Goal: Task Accomplishment & Management: Manage account settings

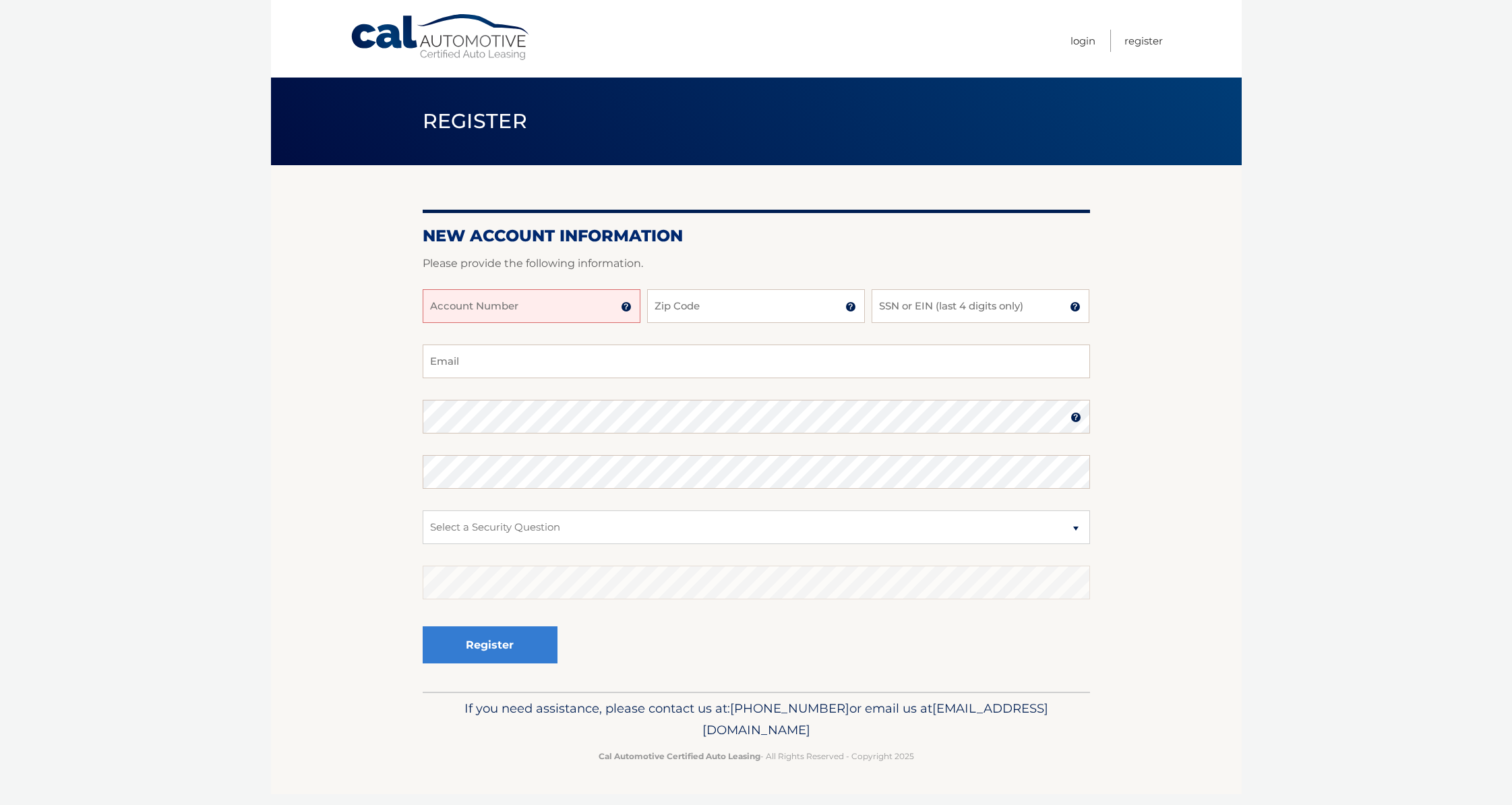
click at [574, 312] on input "Account Number" at bounding box center [532, 306] width 217 height 34
type input "44455900850"
click at [724, 302] on input "Zip Code" at bounding box center [756, 306] width 217 height 34
type input "06759"
click at [973, 301] on input "SSN or EIN (last 4 digits only)" at bounding box center [980, 306] width 217 height 34
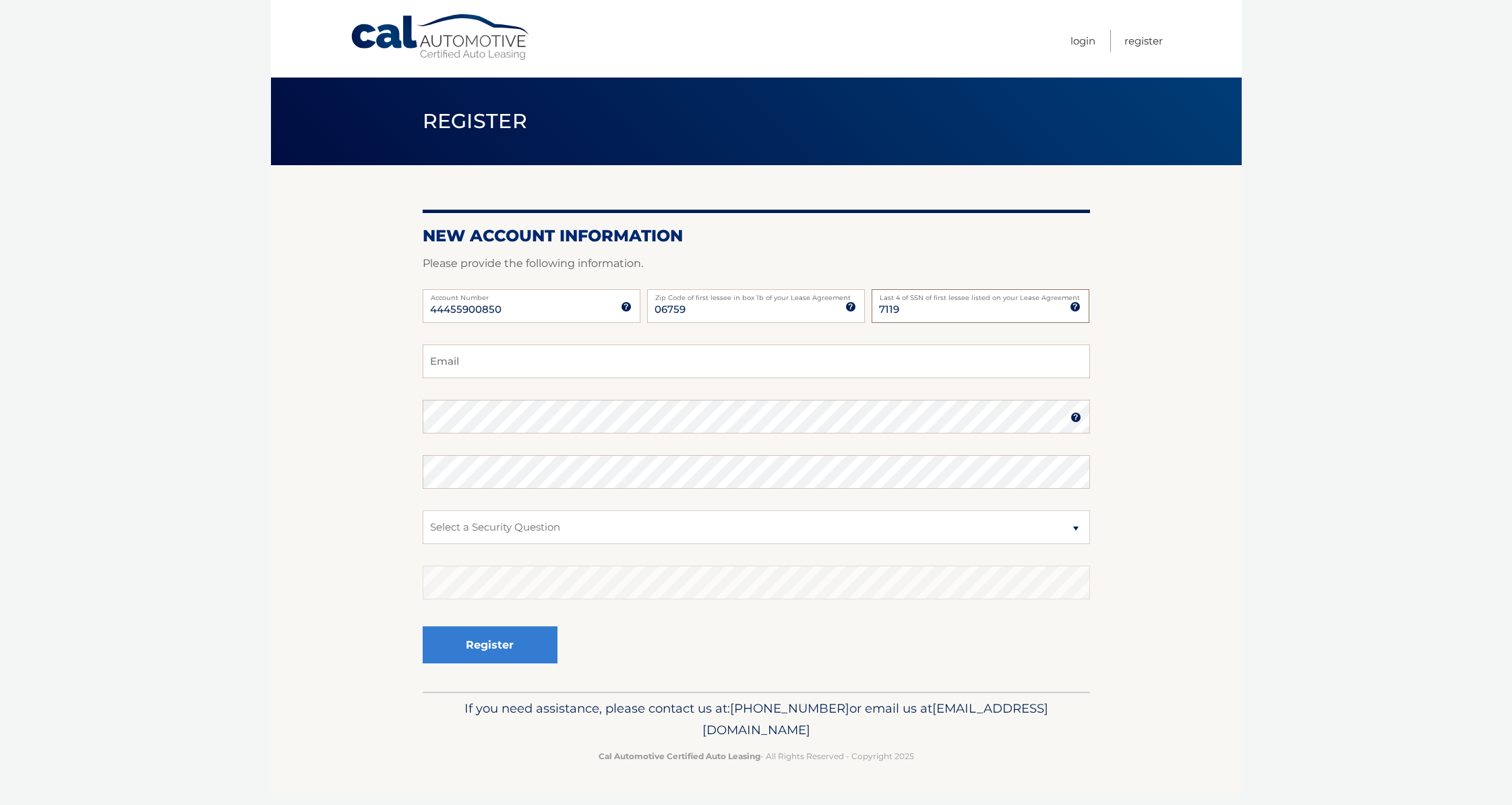
type input "7119"
click at [592, 368] on input "Email" at bounding box center [756, 362] width 667 height 34
type input "bjozman1@gmail.com"
click at [1076, 419] on img at bounding box center [1075, 417] width 11 height 11
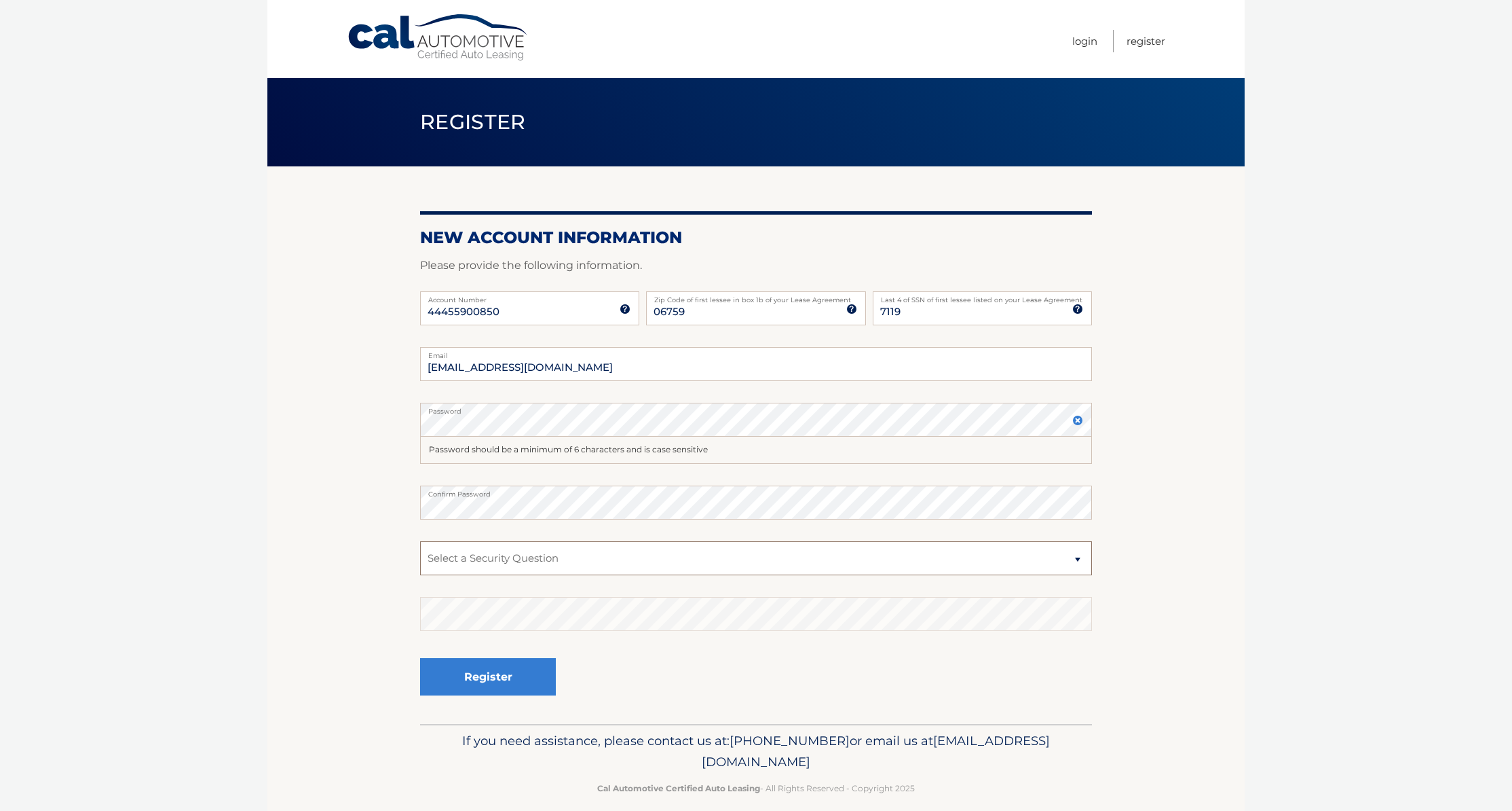
click at [1076, 559] on select "Select a Security Question What was the name of your elementary school? What is…" at bounding box center [755, 558] width 671 height 34
click at [523, 560] on select "Select a Security Question What was the name of your elementary school? What is…" at bounding box center [755, 558] width 671 height 34
click at [420, 541] on select "Select a Security Question What was the name of your elementary school? What is…" at bounding box center [755, 558] width 671 height 34
drag, startPoint x: 1077, startPoint y: 555, endPoint x: 1041, endPoint y: 563, distance: 36.9
click at [1077, 555] on select "Select a Security Question What was the name of your elementary school? What is…" at bounding box center [755, 558] width 671 height 34
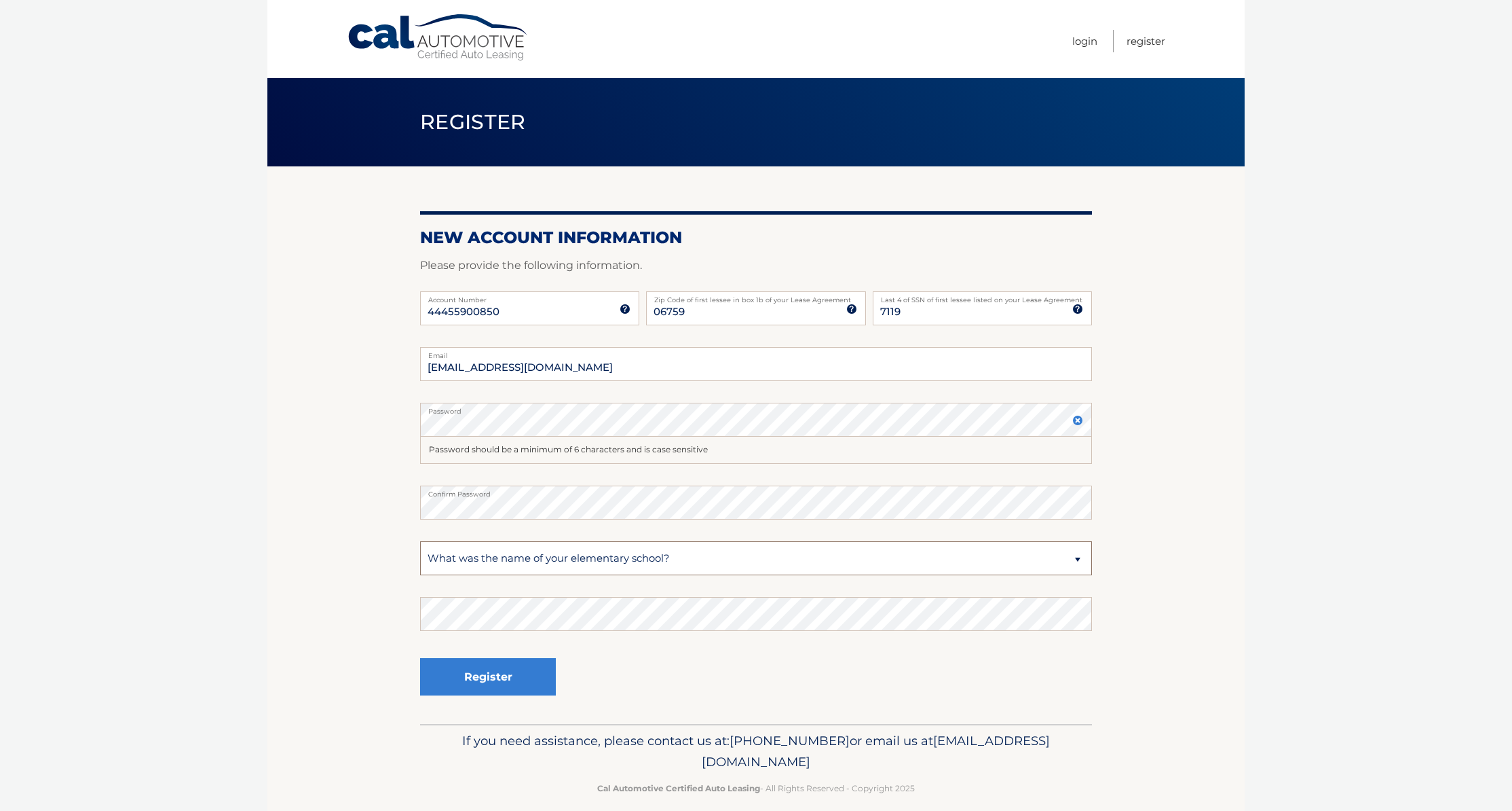
select select "2"
click at [420, 541] on select "Select a Security Question What was the name of your elementary school? What is…" at bounding box center [755, 558] width 671 height 34
click at [521, 680] on button "Register" at bounding box center [487, 677] width 135 height 38
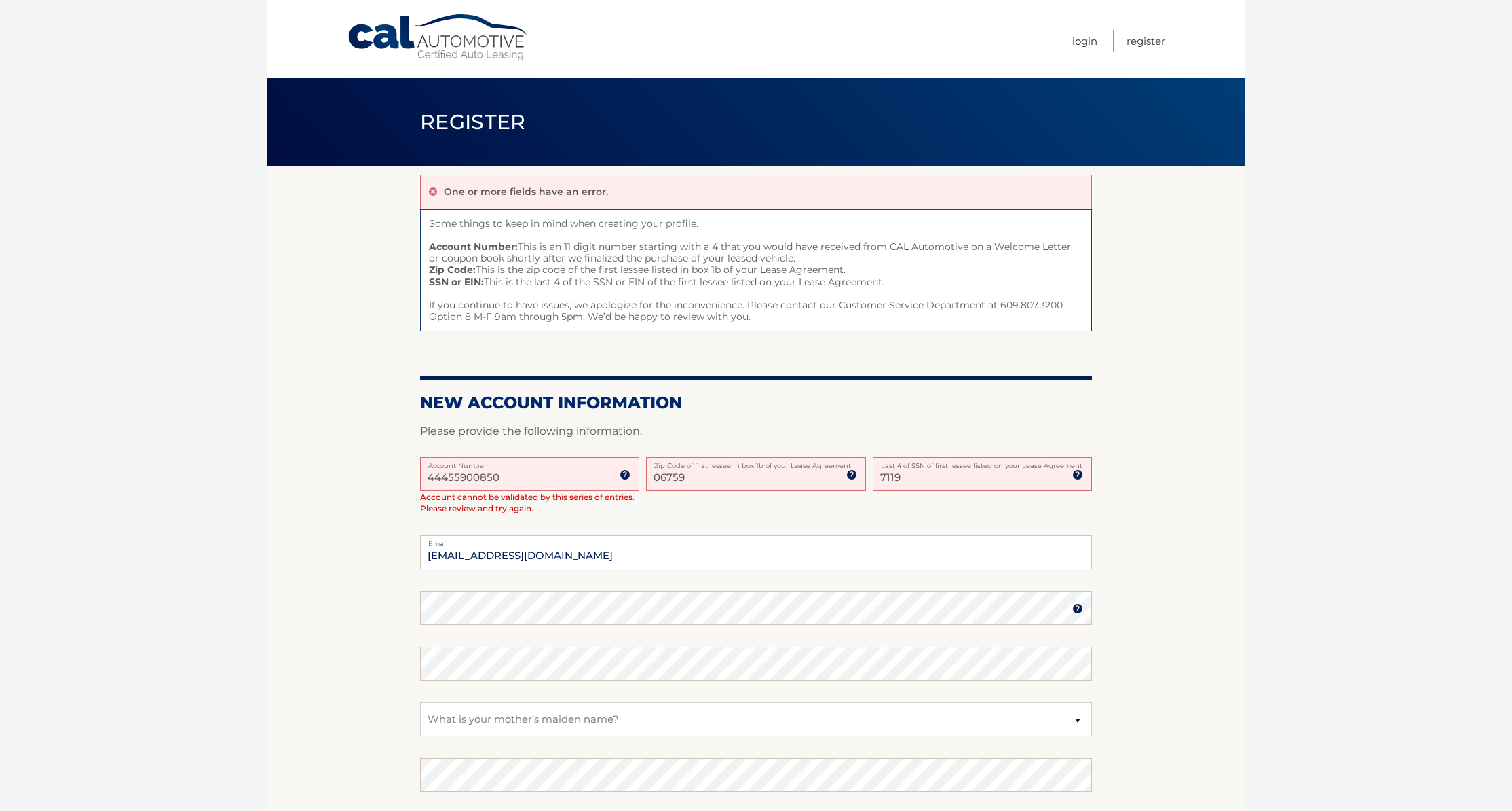
click at [583, 460] on label "Account Number" at bounding box center [529, 462] width 219 height 11
click at [583, 460] on input "44455900850" at bounding box center [529, 474] width 219 height 34
click at [571, 474] on input "44455900850" at bounding box center [529, 474] width 219 height 34
type input "44455900850"
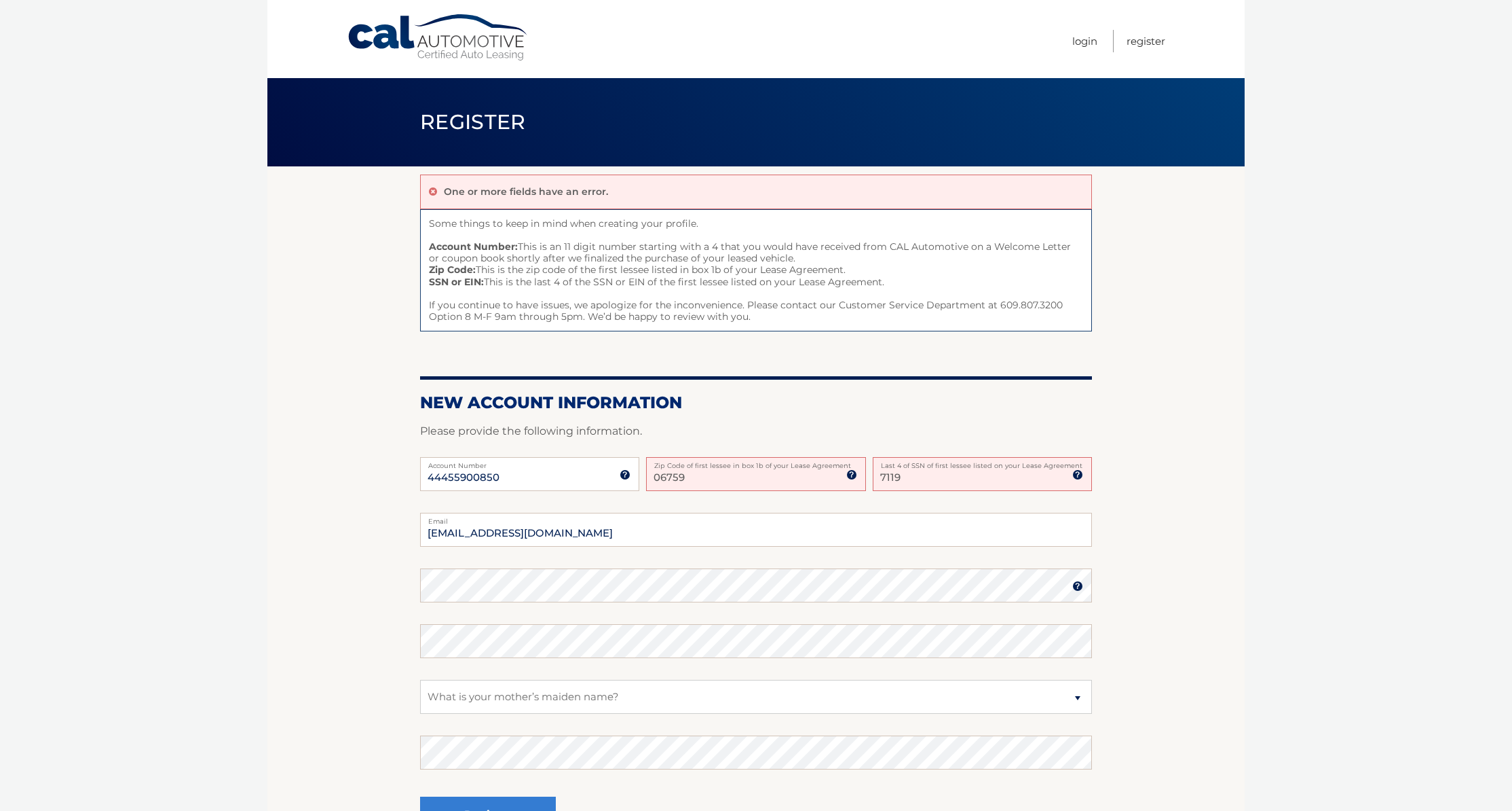
click at [750, 475] on input "06759" at bounding box center [756, 474] width 219 height 34
type input "08759"
click at [1297, 544] on body "Cal Automotive Menu Login Register Register" at bounding box center [756, 405] width 1512 height 811
click at [1255, 656] on body "Cal Automotive Menu Login Register Register" at bounding box center [756, 405] width 1512 height 811
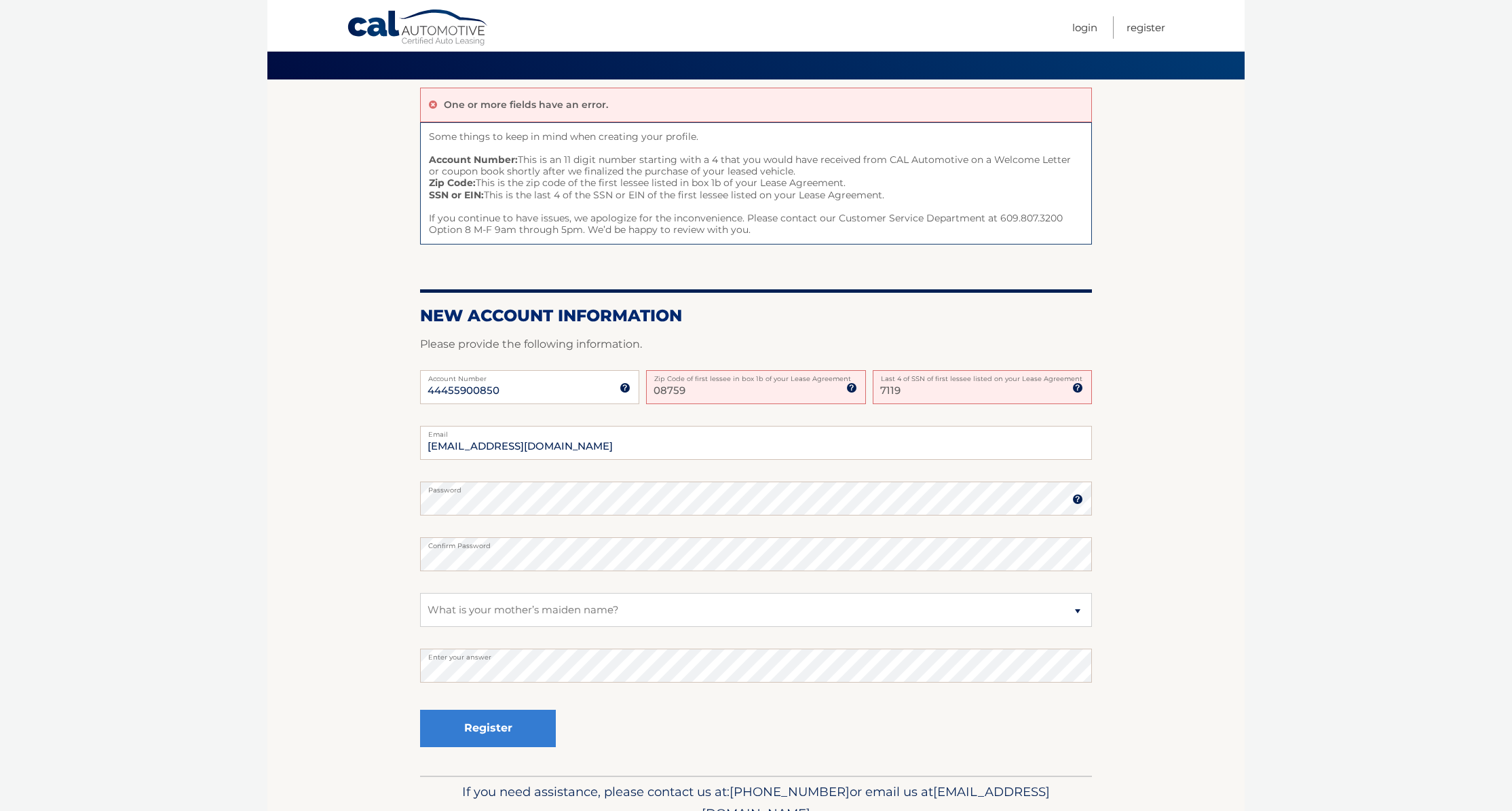
scroll to position [154, 0]
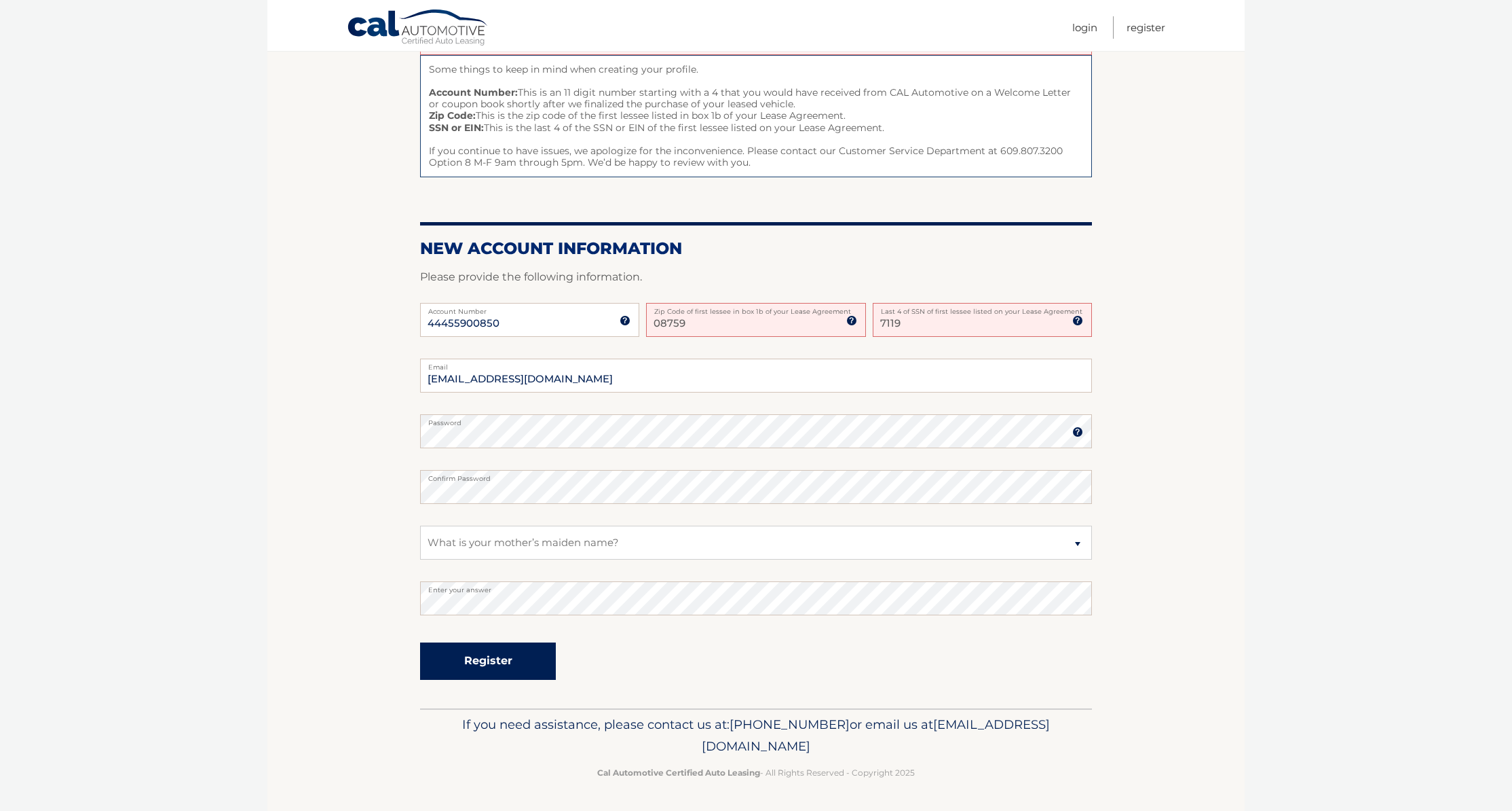
click at [482, 663] on button "Register" at bounding box center [487, 661] width 135 height 38
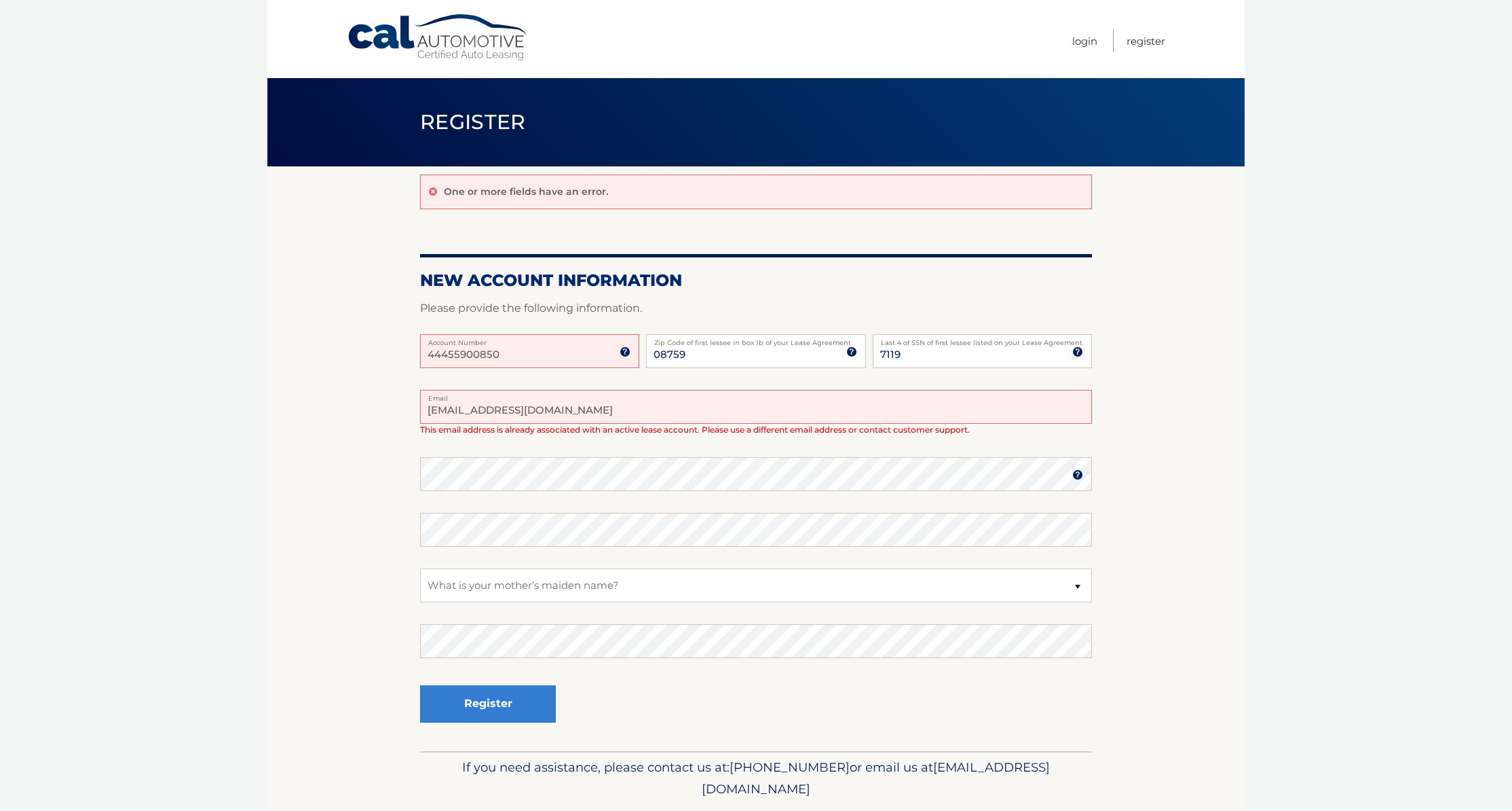
click at [576, 405] on input "[EMAIL_ADDRESS][DOMAIN_NAME]" at bounding box center [755, 407] width 671 height 34
type input "brian.jozwiak@eacllc.com"
click at [1280, 426] on body "Cal Automotive Menu Login Register Register" at bounding box center [756, 405] width 1512 height 811
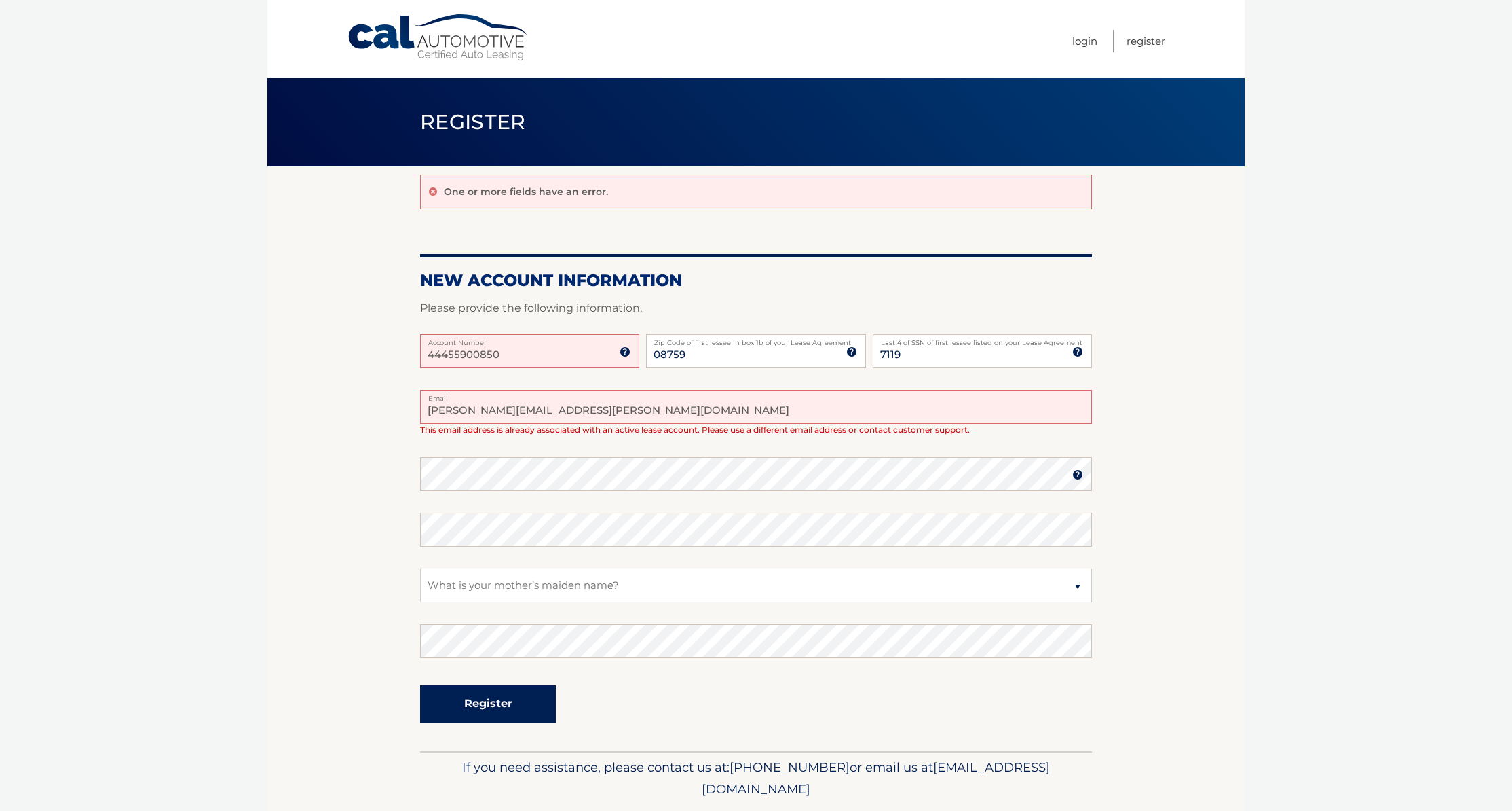
click at [483, 700] on button "Register" at bounding box center [487, 704] width 135 height 38
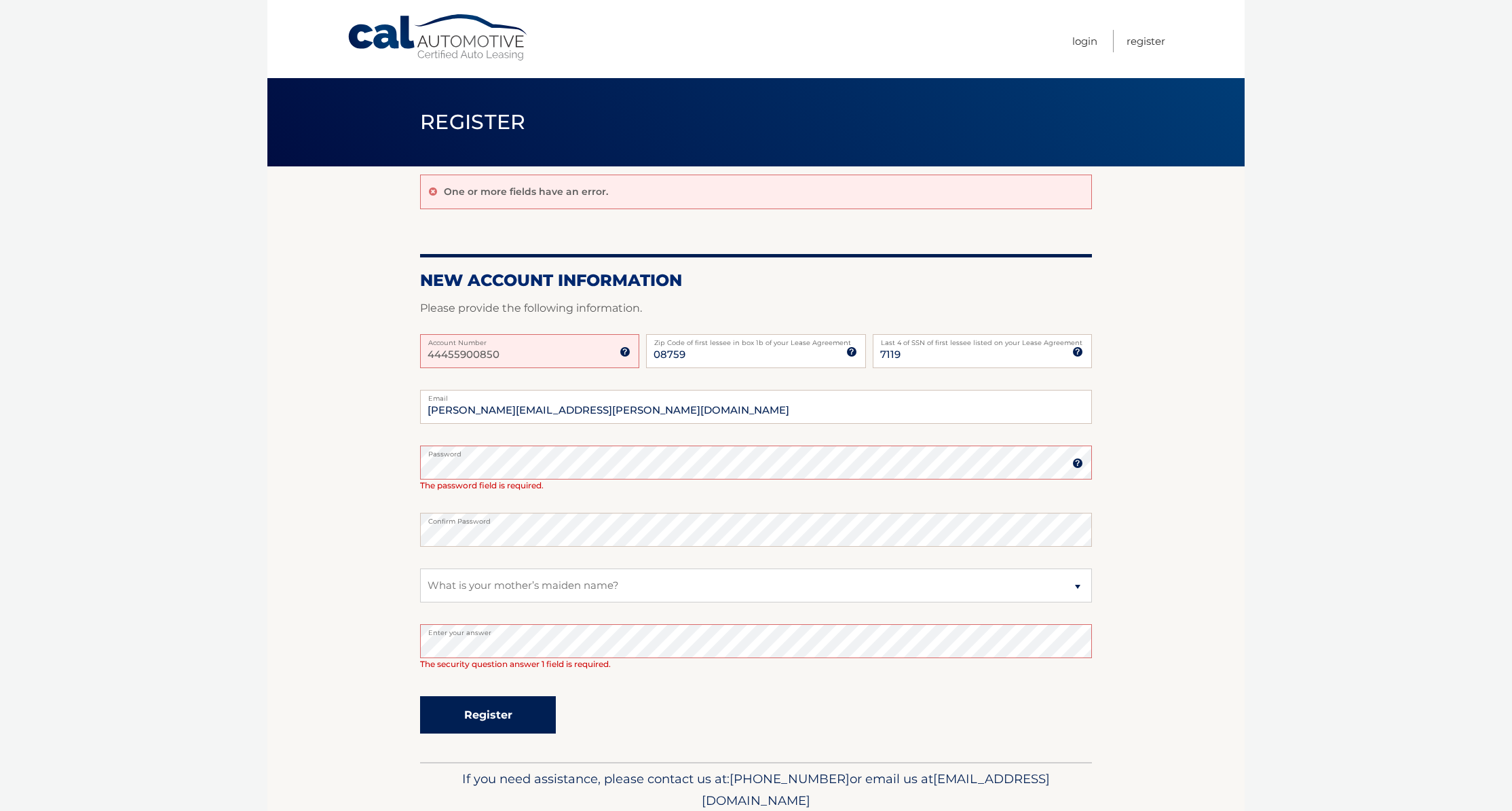
click at [503, 719] on button "Register" at bounding box center [487, 714] width 135 height 38
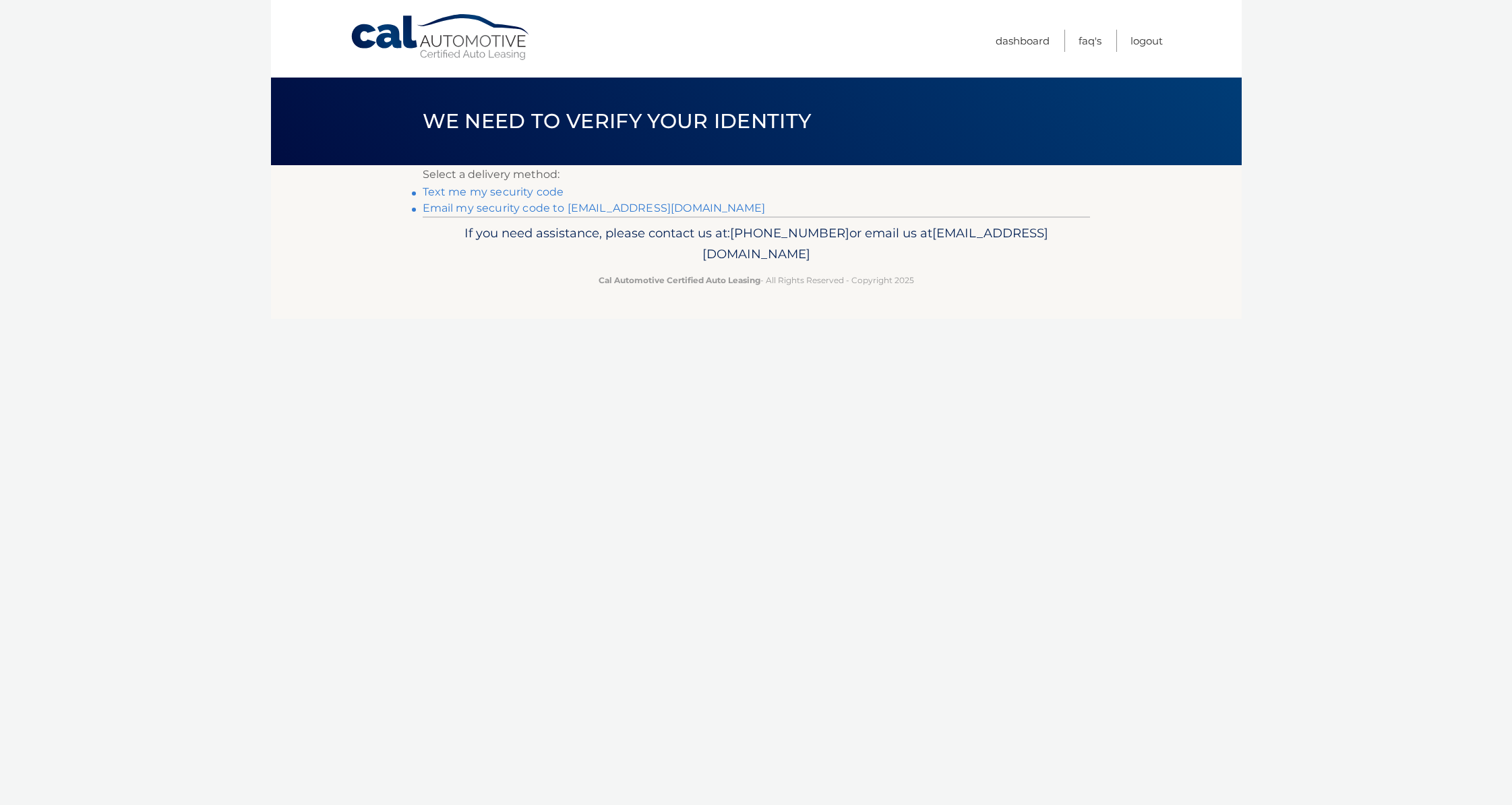
click at [519, 204] on link "**********" at bounding box center [594, 207] width 343 height 13
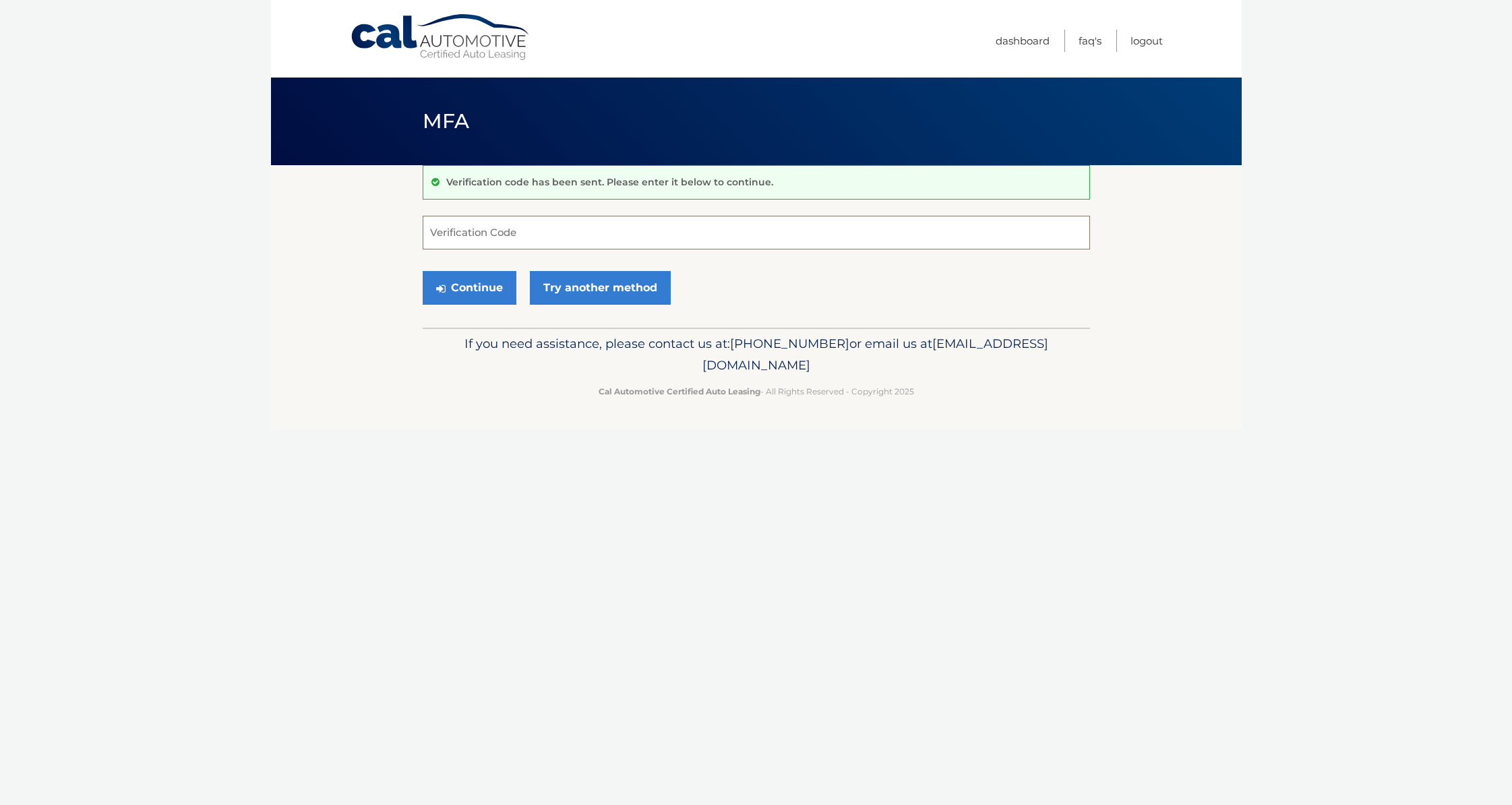
click at [572, 233] on input "Verification Code" at bounding box center [756, 232] width 667 height 34
type input "650970"
click at [463, 287] on button "Continue" at bounding box center [469, 287] width 94 height 34
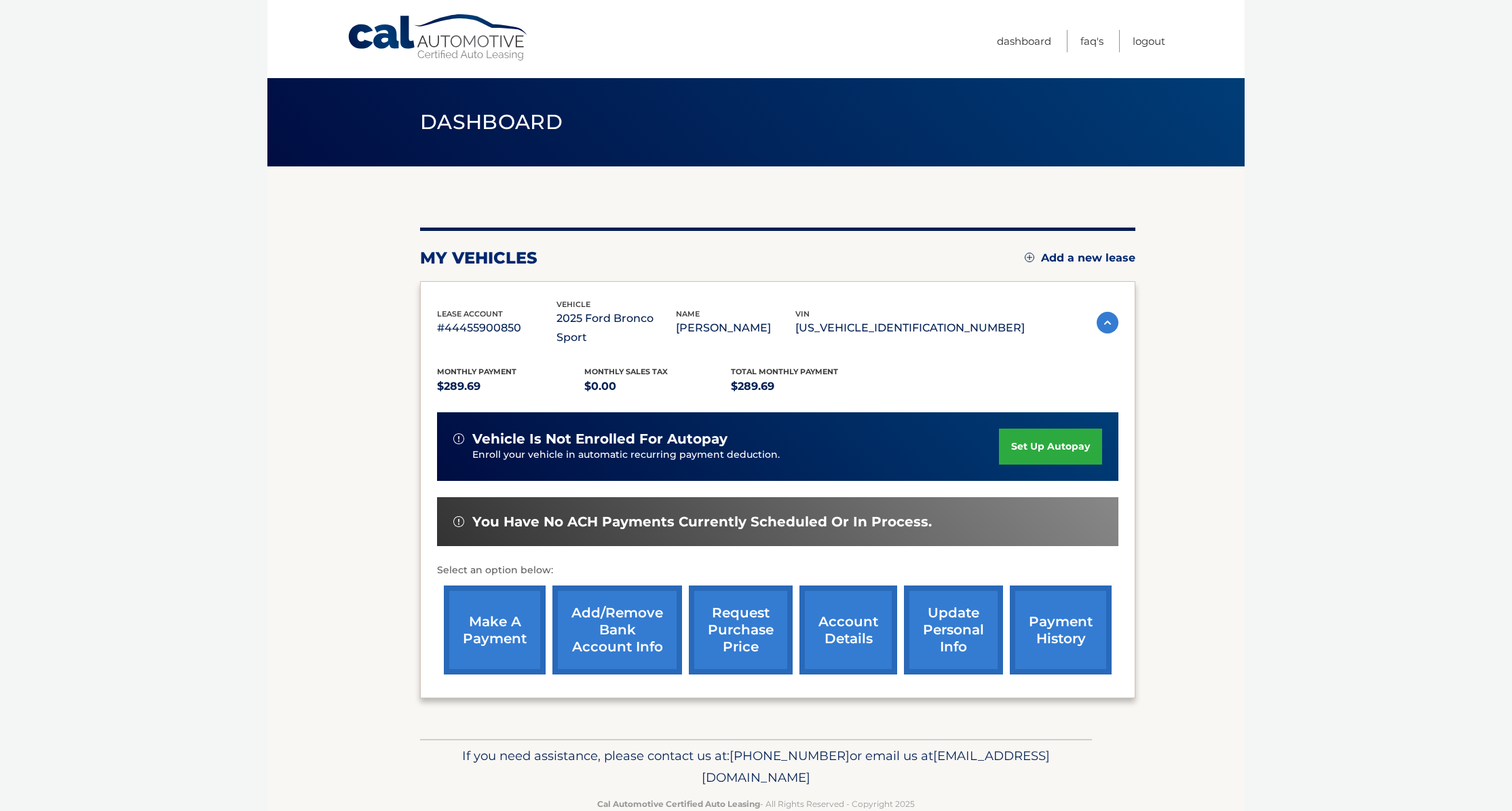
click at [943, 613] on link "update personal info" at bounding box center [954, 629] width 99 height 89
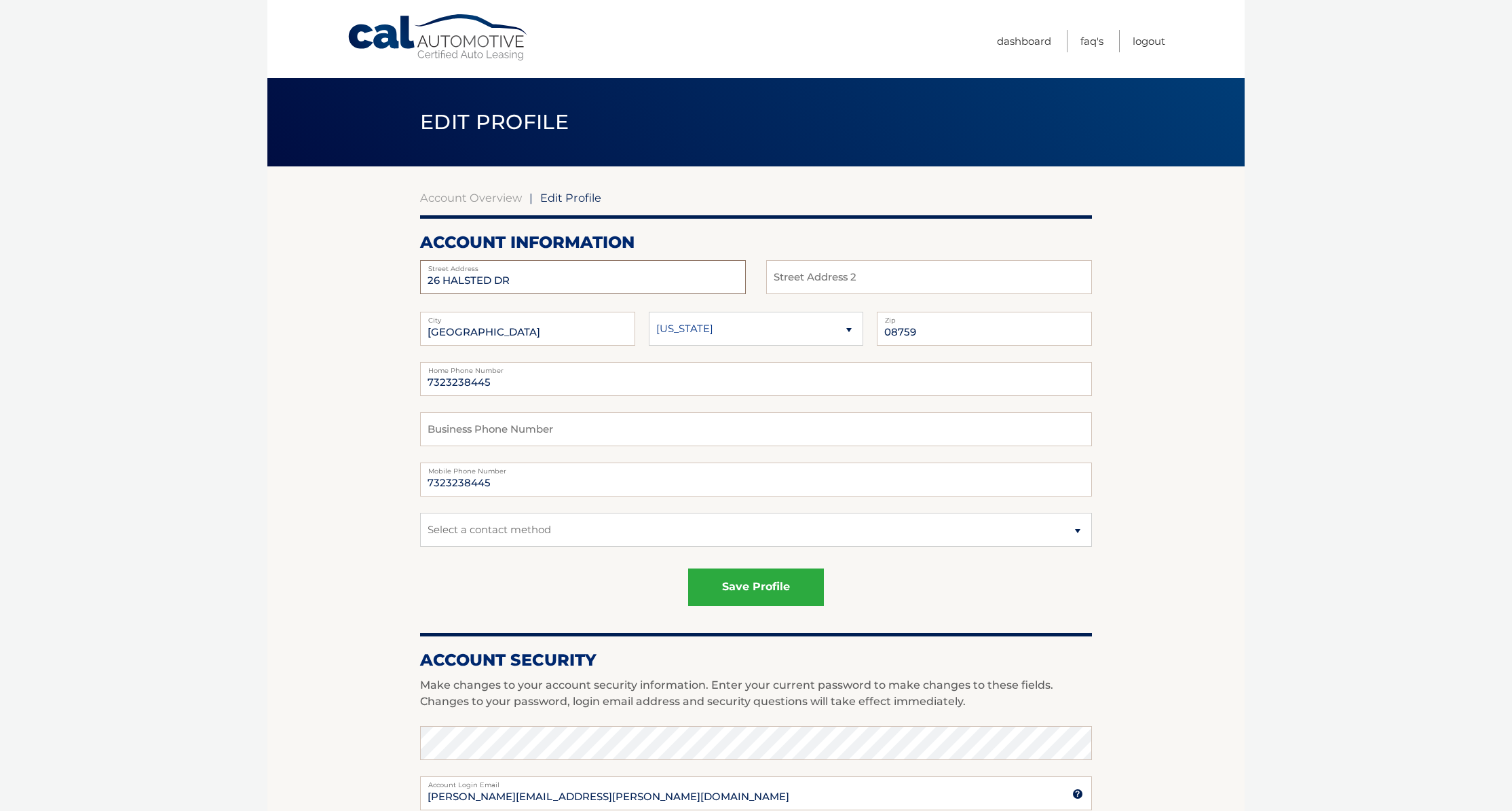
click at [527, 279] on input "26 HALSTED DR" at bounding box center [582, 277] width 325 height 34
type input "8 Kelly Ct"
type input "Rockaway"
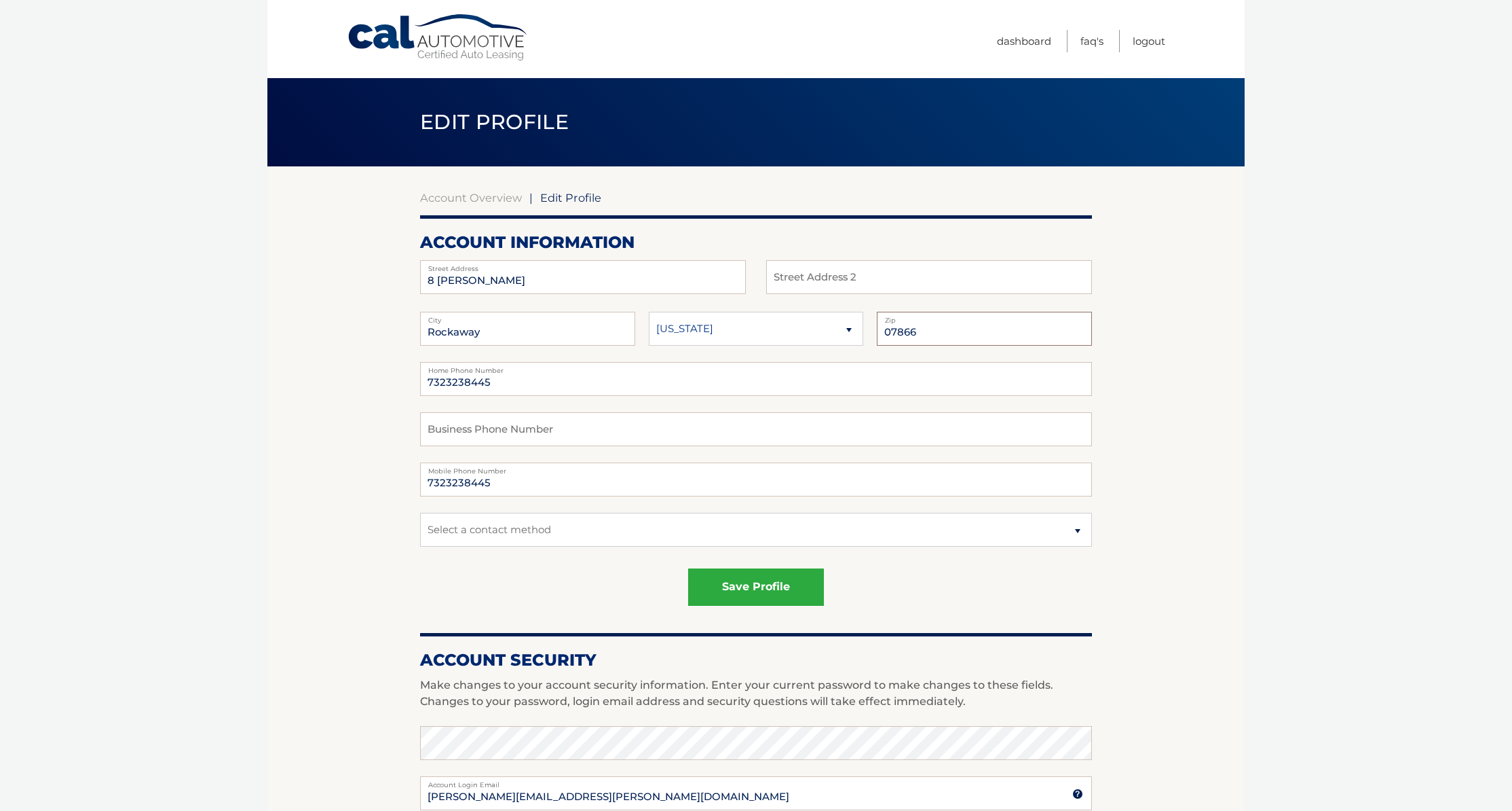
type input "07866"
click at [518, 484] on input "7323238445" at bounding box center [755, 480] width 671 height 34
type input "9179921389"
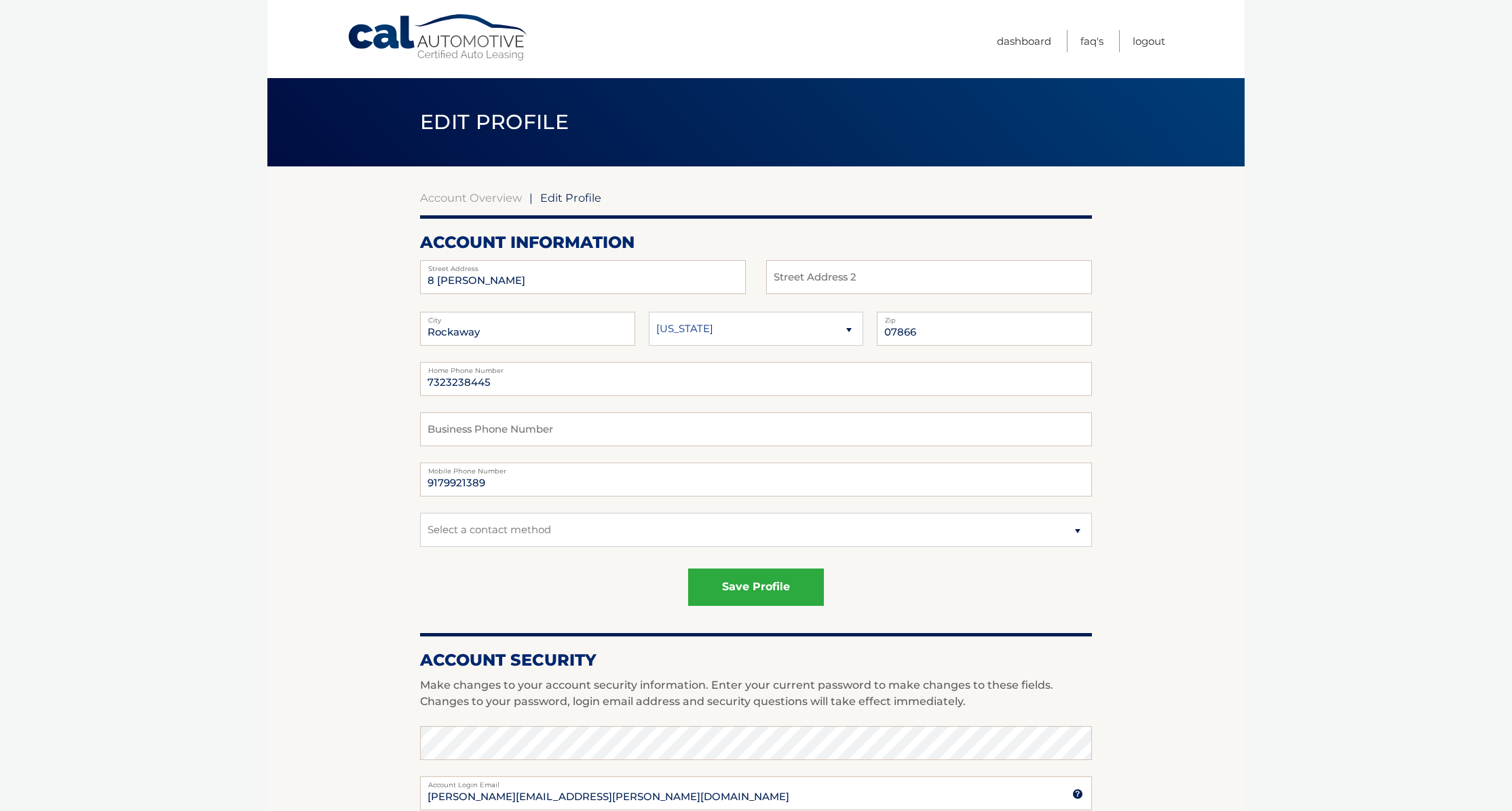
click at [1280, 635] on body "Cal Automotive Menu Dashboard FAQ's Logout | Zip" at bounding box center [756, 405] width 1512 height 811
click at [1077, 530] on select "Select a contact method Mobile Home" at bounding box center [755, 529] width 671 height 34
select select "1"
click at [420, 512] on select "Select a contact method Mobile Home" at bounding box center [755, 529] width 671 height 34
click at [461, 532] on select "Select a contact method Mobile Home" at bounding box center [755, 529] width 671 height 34
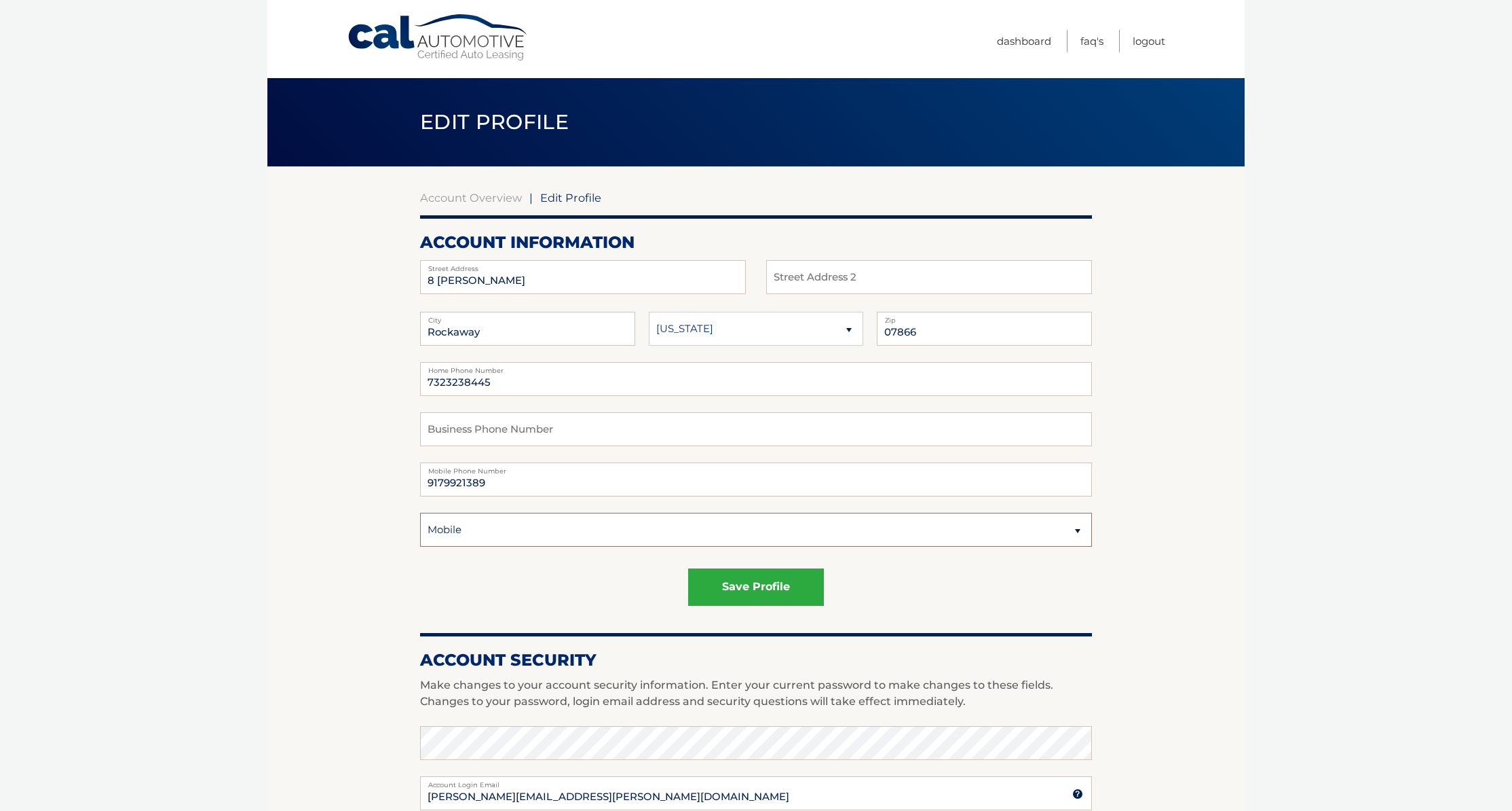
click at [486, 524] on select "Select a contact method Mobile Home" at bounding box center [755, 529] width 671 height 34
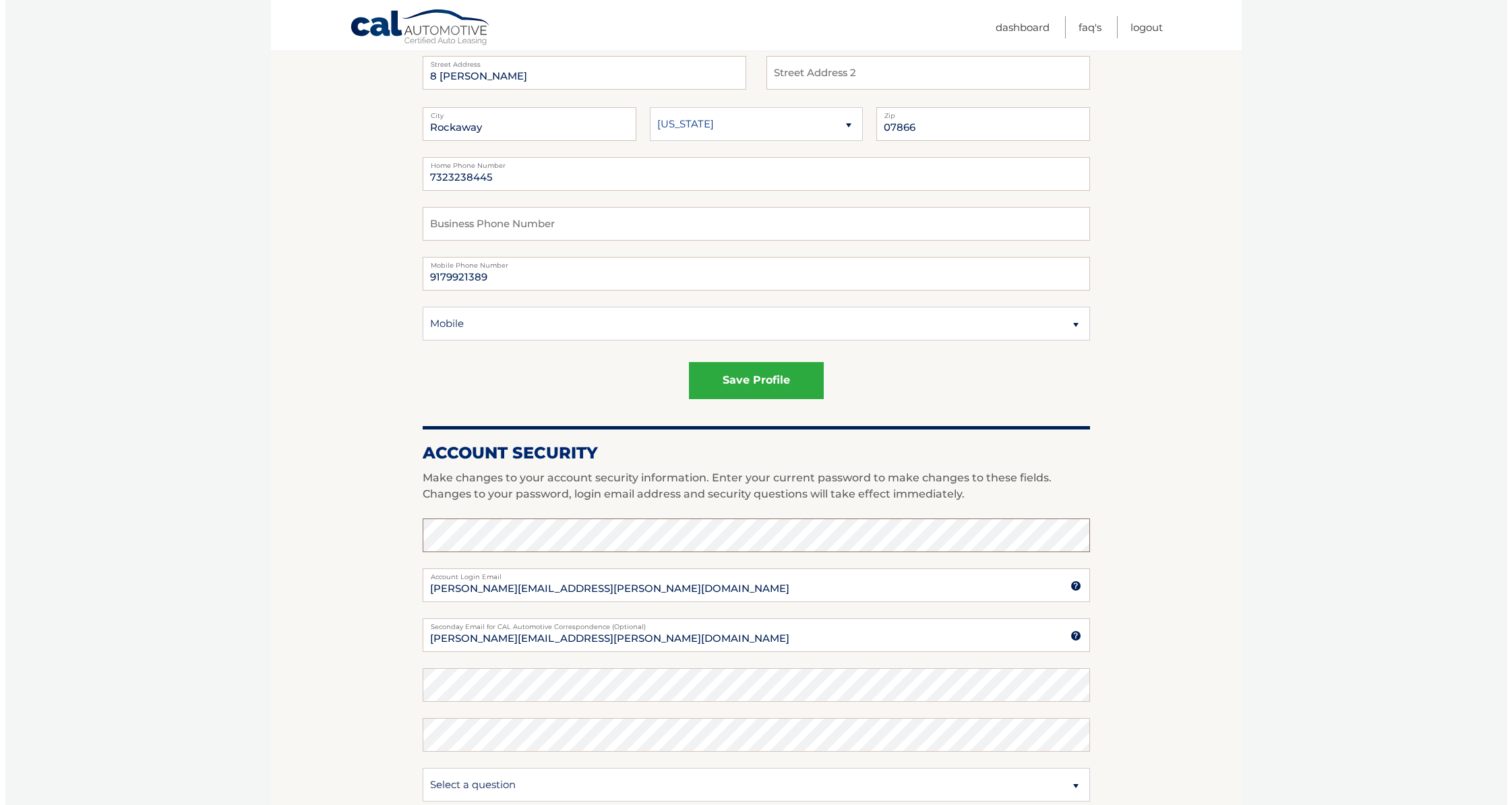
scroll to position [134, 0]
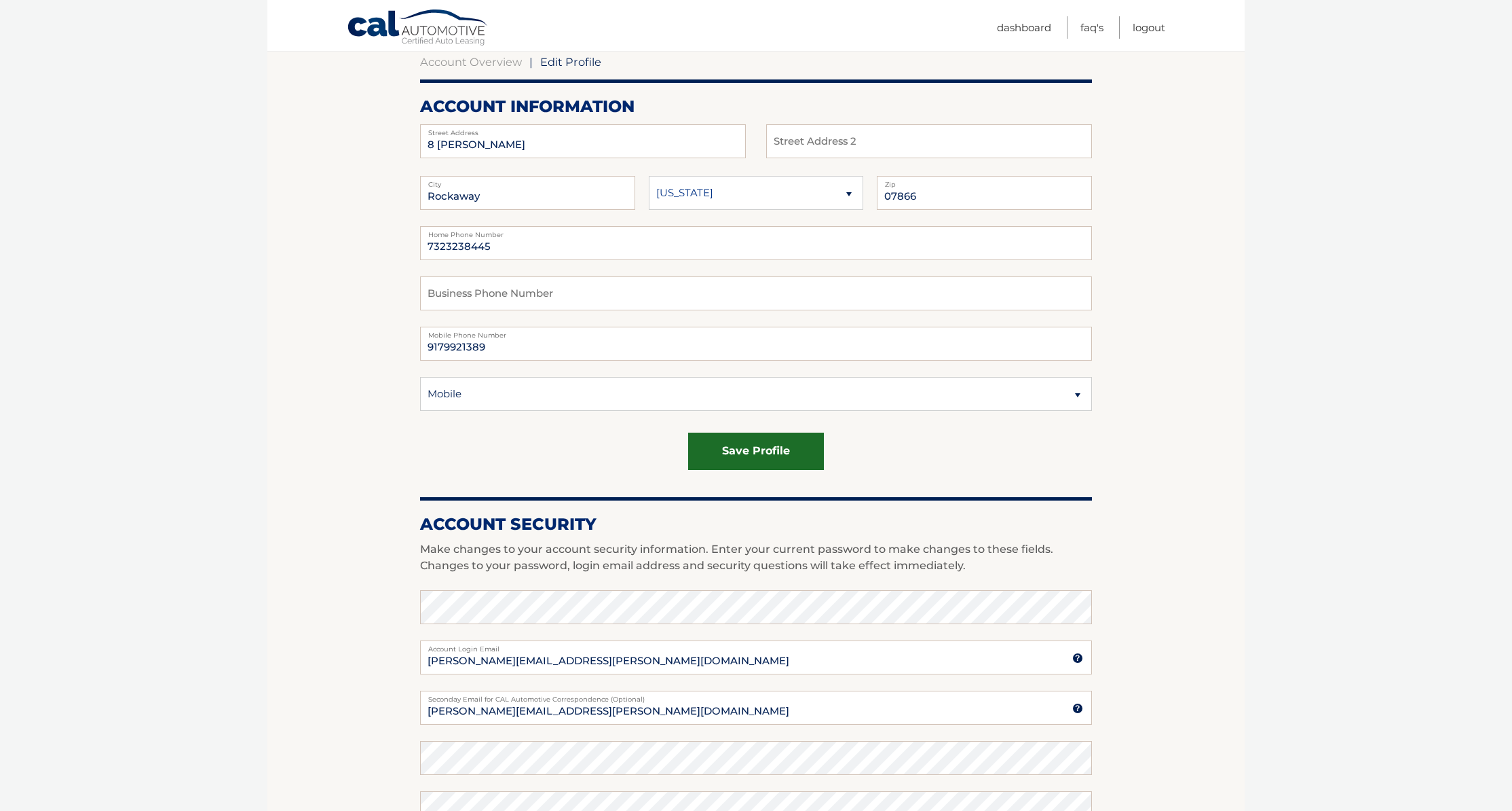
click at [721, 450] on button "save profile" at bounding box center [756, 452] width 135 height 38
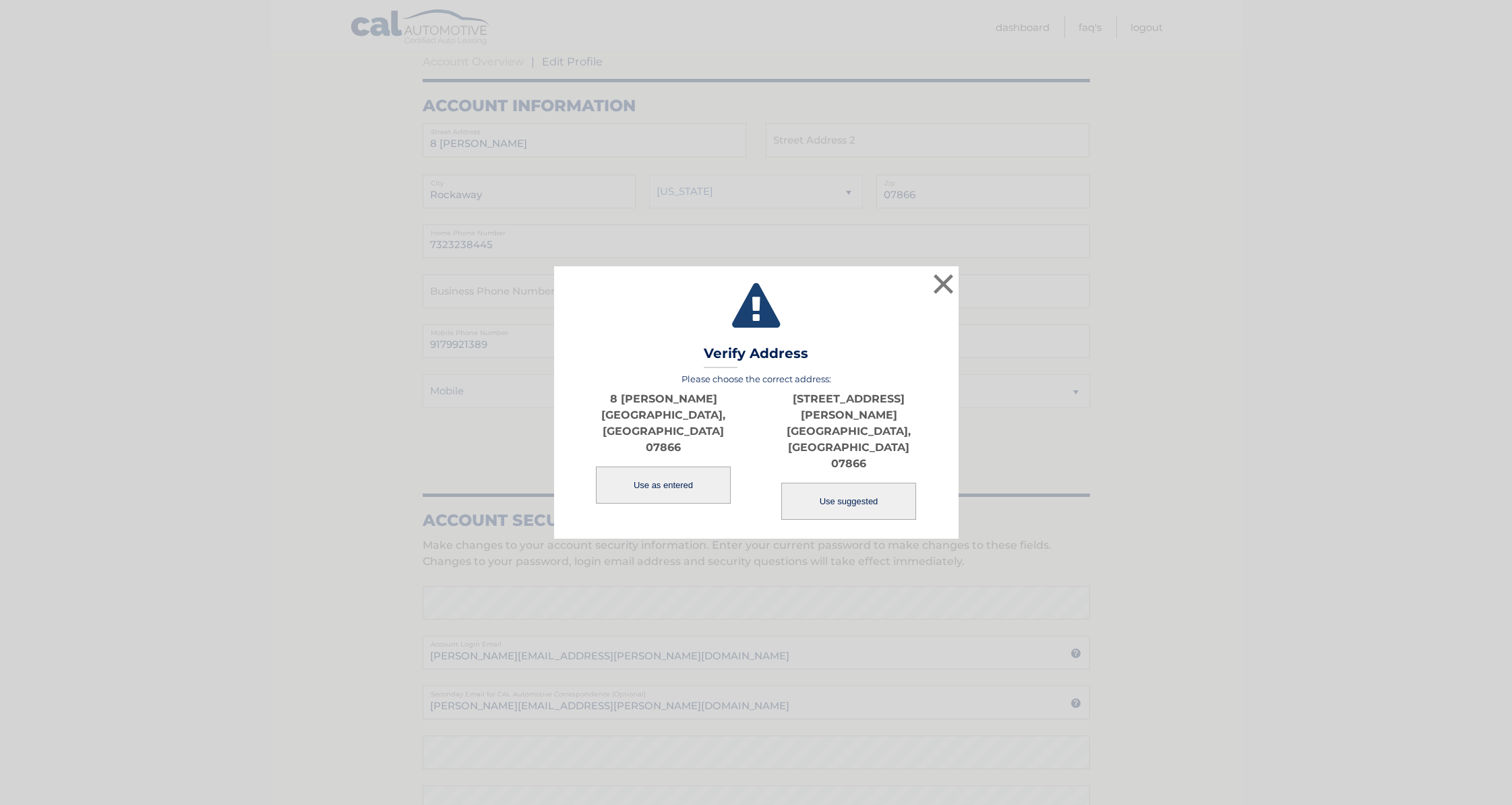
click at [869, 482] on button "Use suggested" at bounding box center [849, 501] width 134 height 38
type input "8 KELLY CT"
type input "ROCKAWAY"
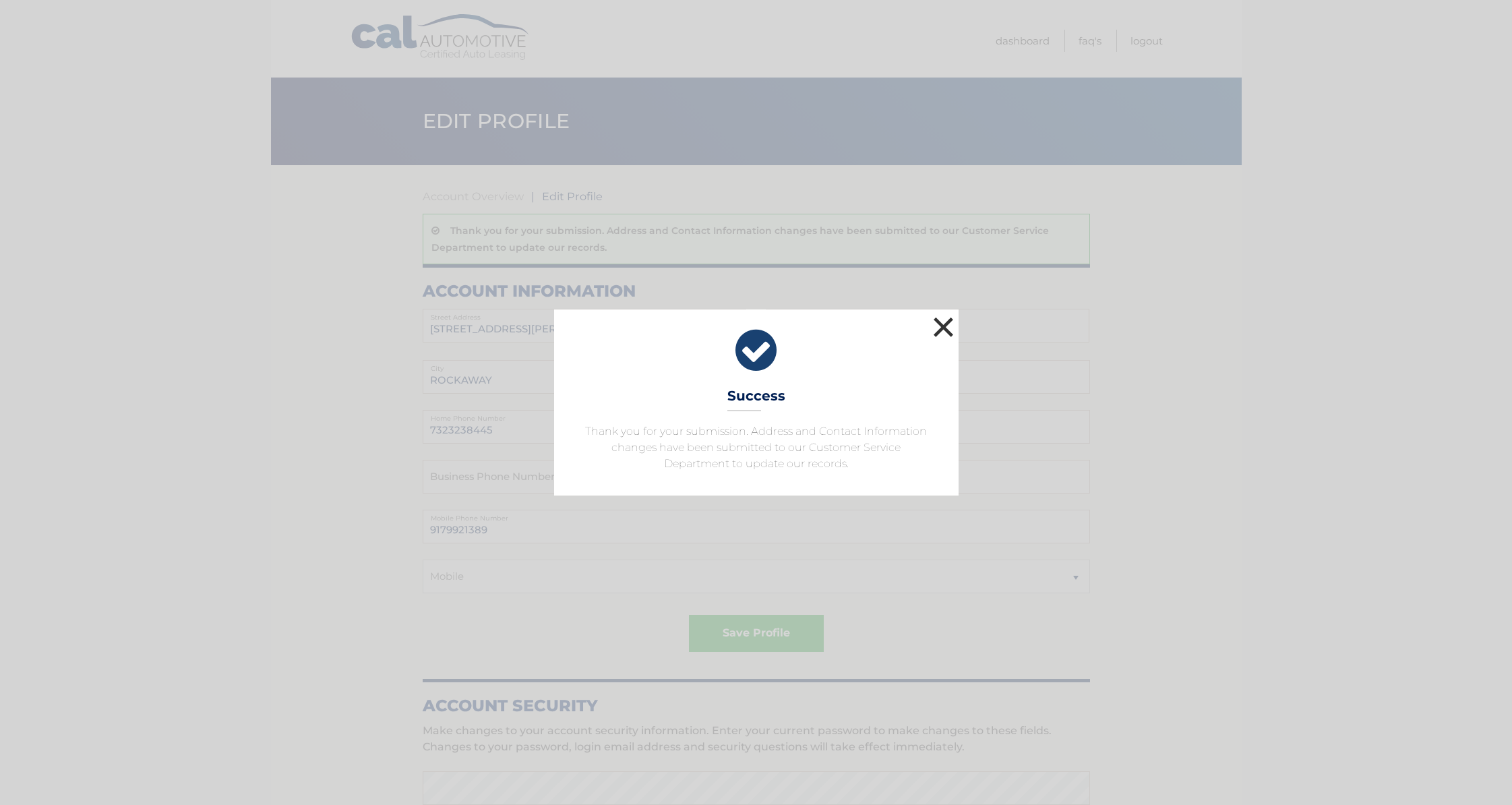
click at [941, 324] on button "×" at bounding box center [944, 326] width 27 height 27
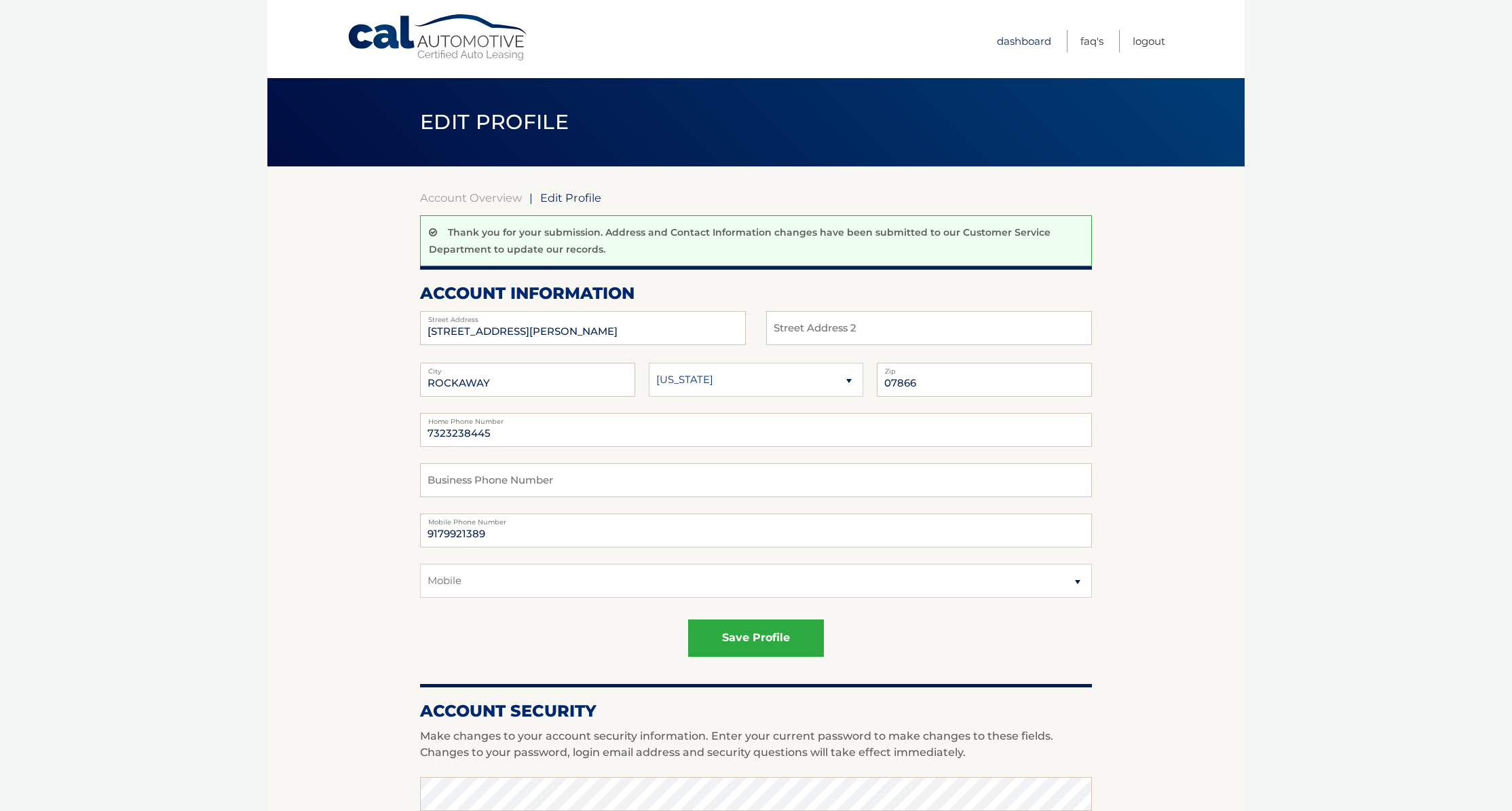
click at [1036, 38] on link "Dashboard" at bounding box center [1024, 41] width 55 height 23
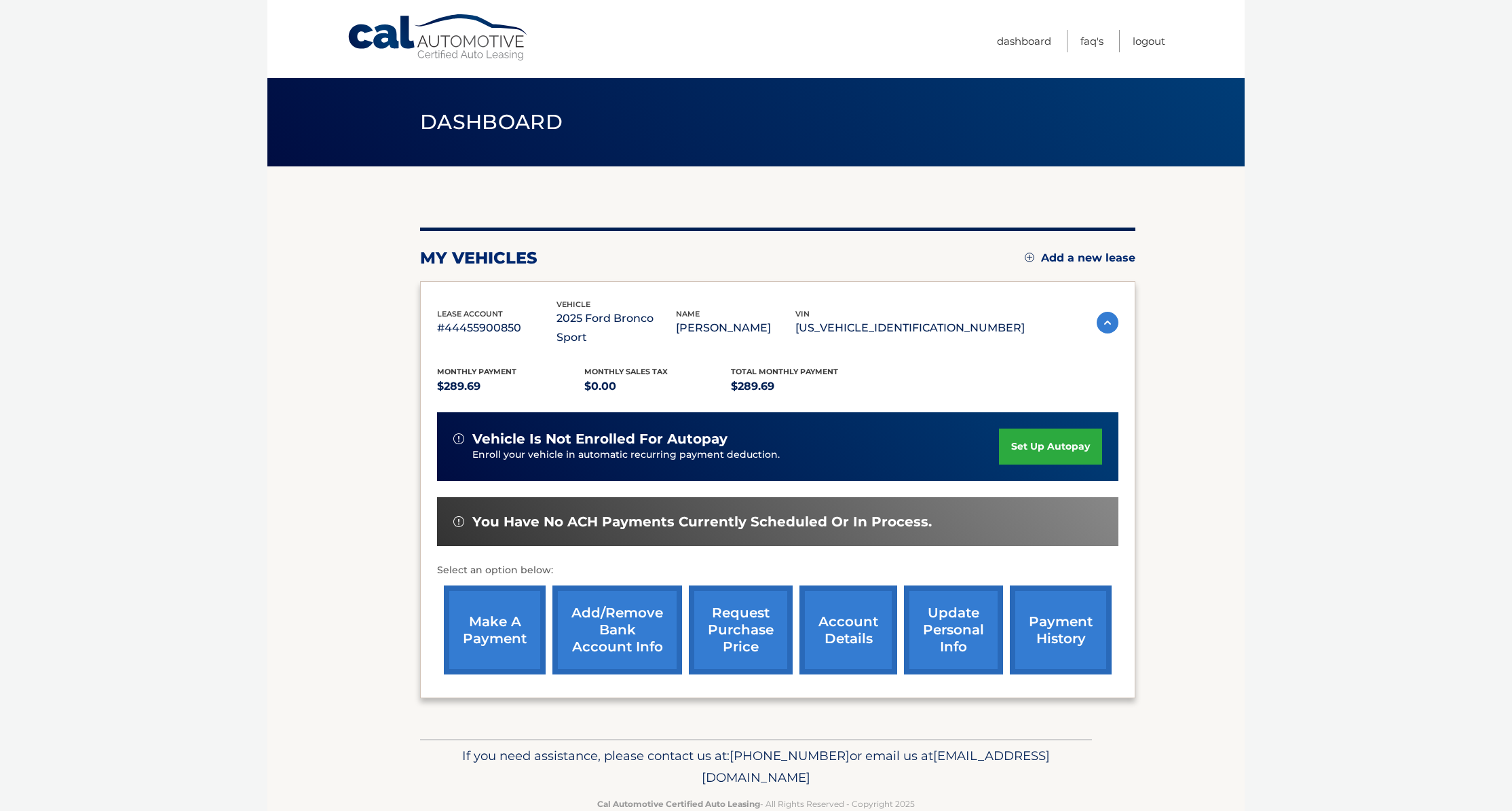
click at [828, 616] on link "account details" at bounding box center [849, 629] width 97 height 89
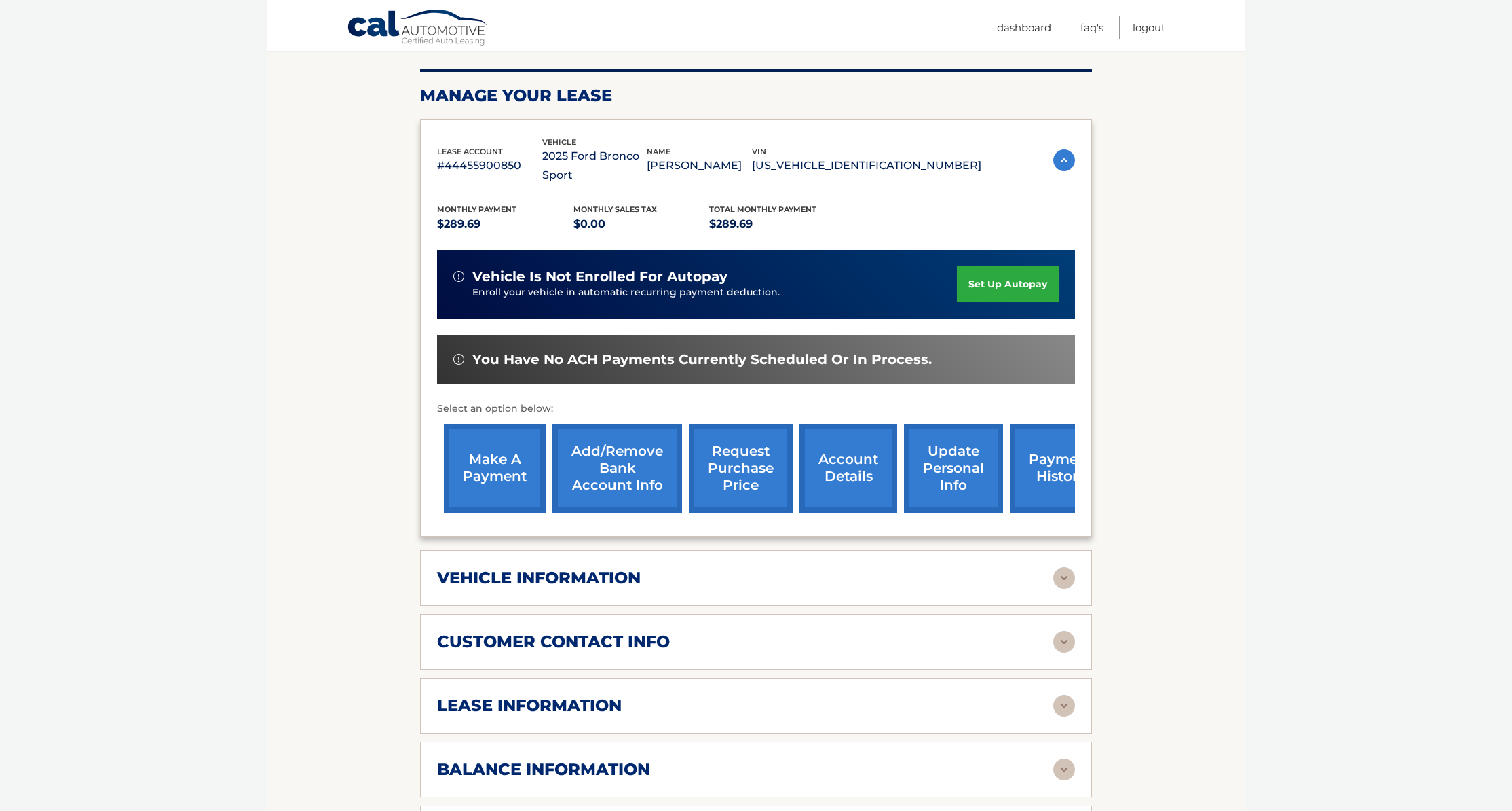
scroll to position [204, 0]
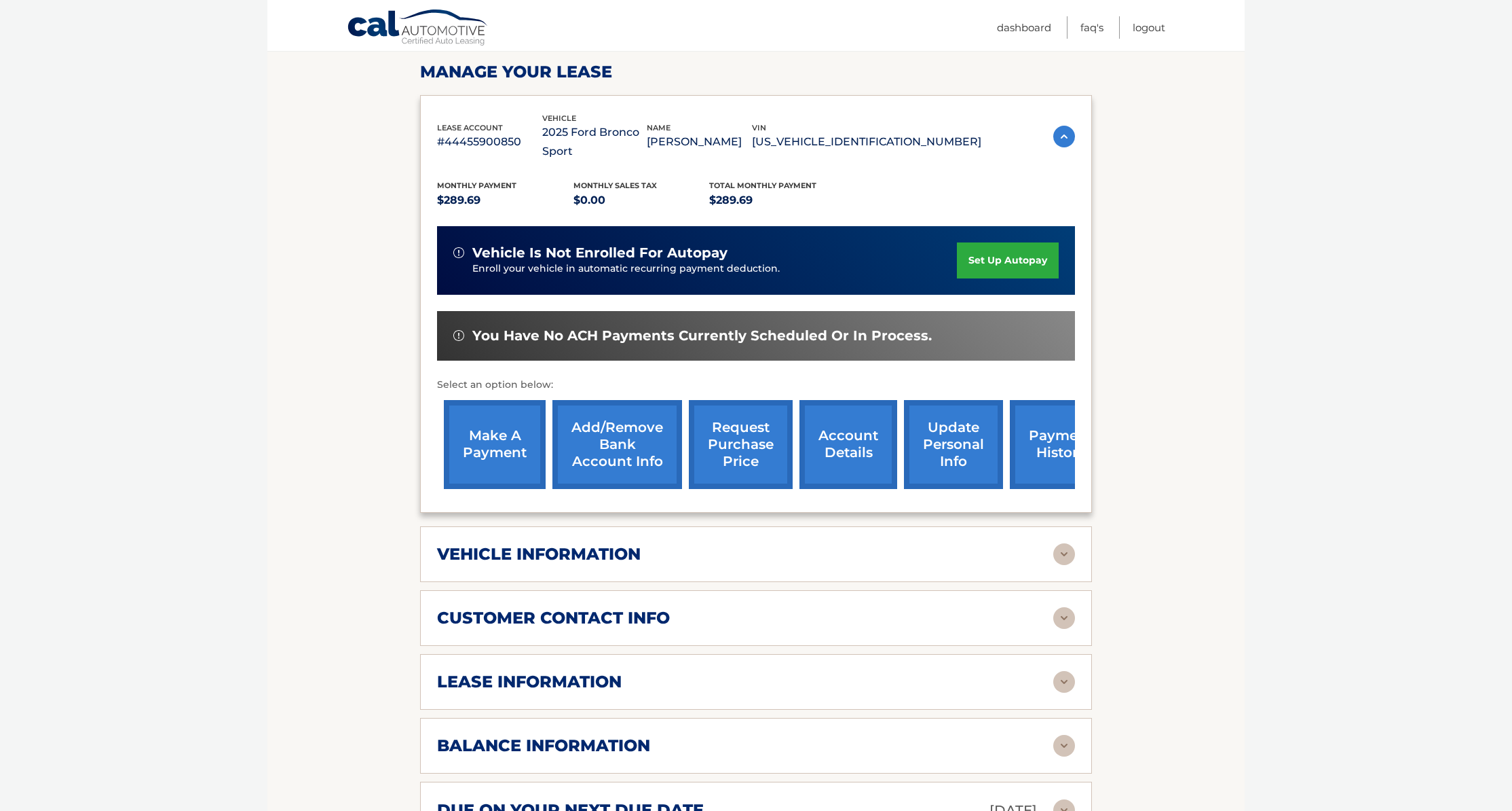
click at [1057, 607] on img at bounding box center [1064, 618] width 22 height 22
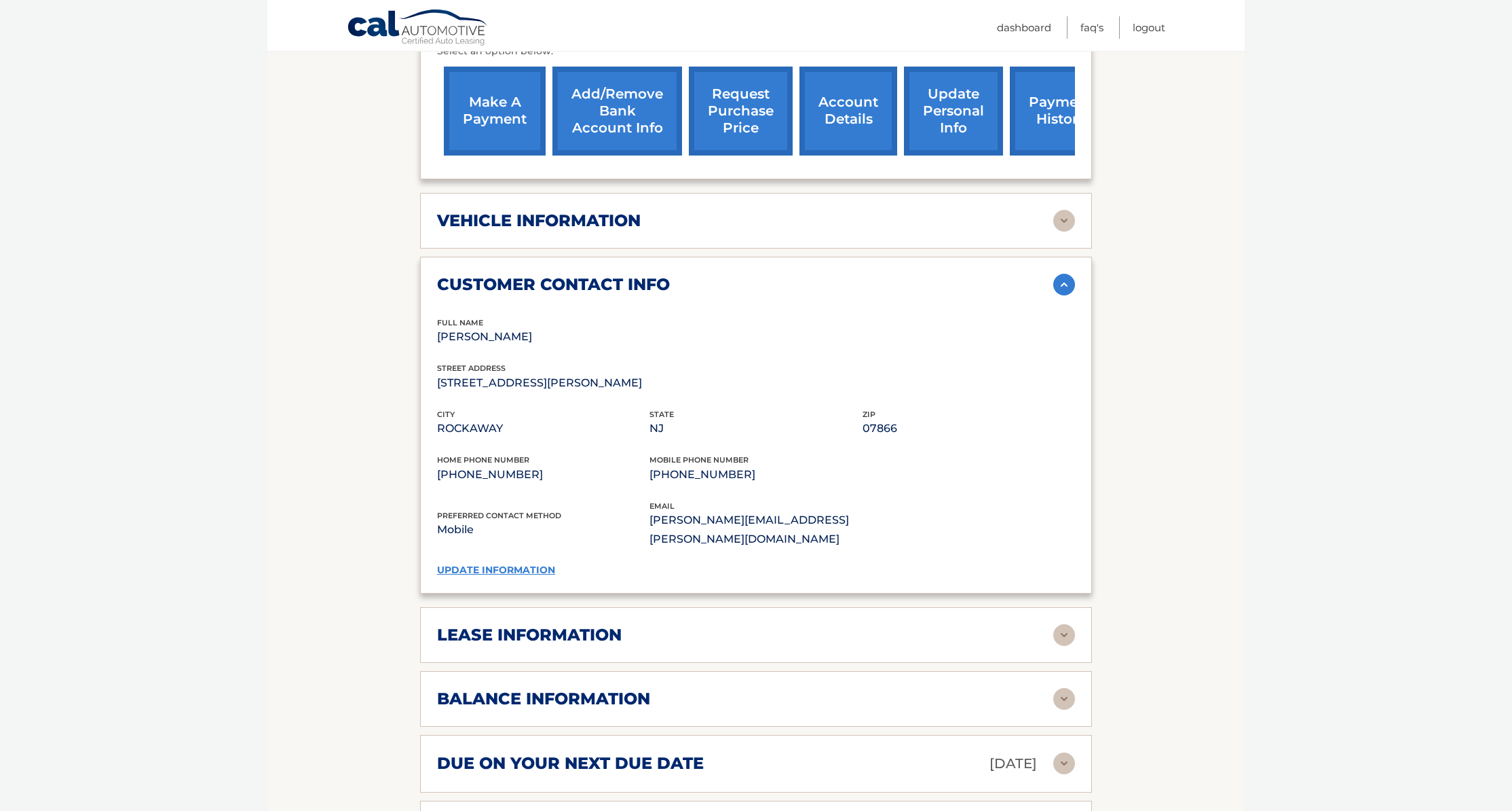
scroll to position [543, 0]
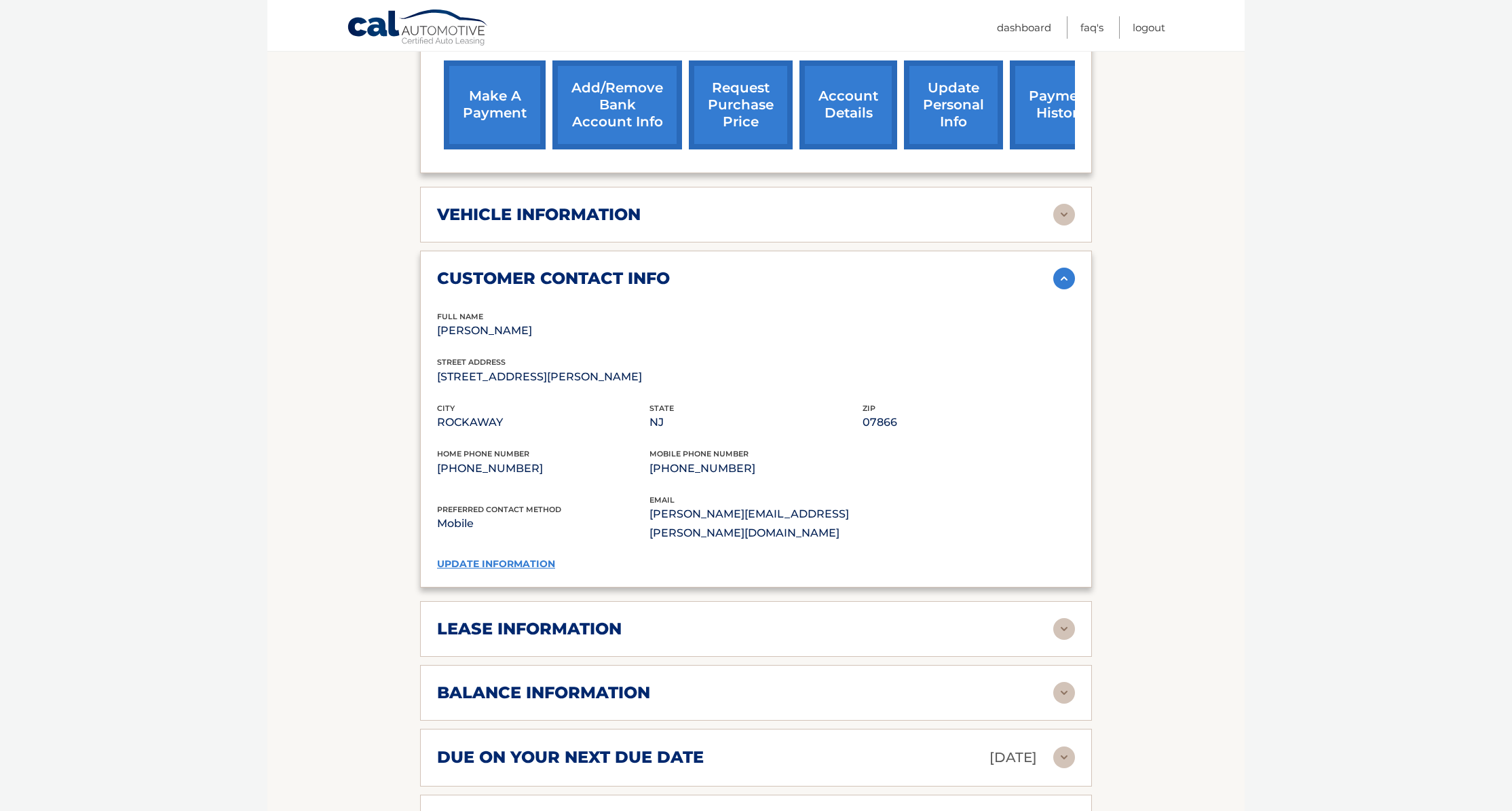
click at [1067, 618] on img at bounding box center [1064, 629] width 22 height 22
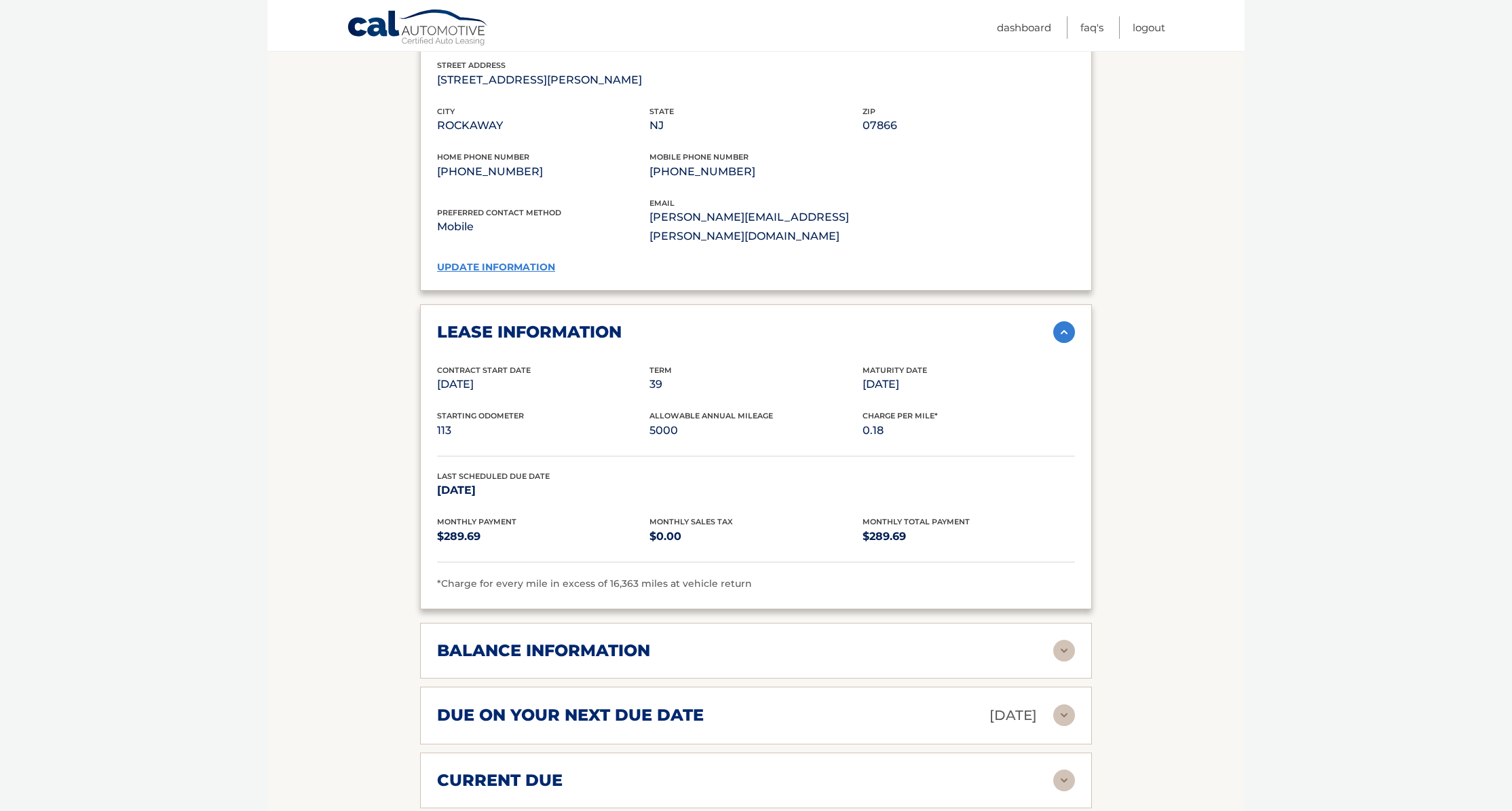
scroll to position [883, 0]
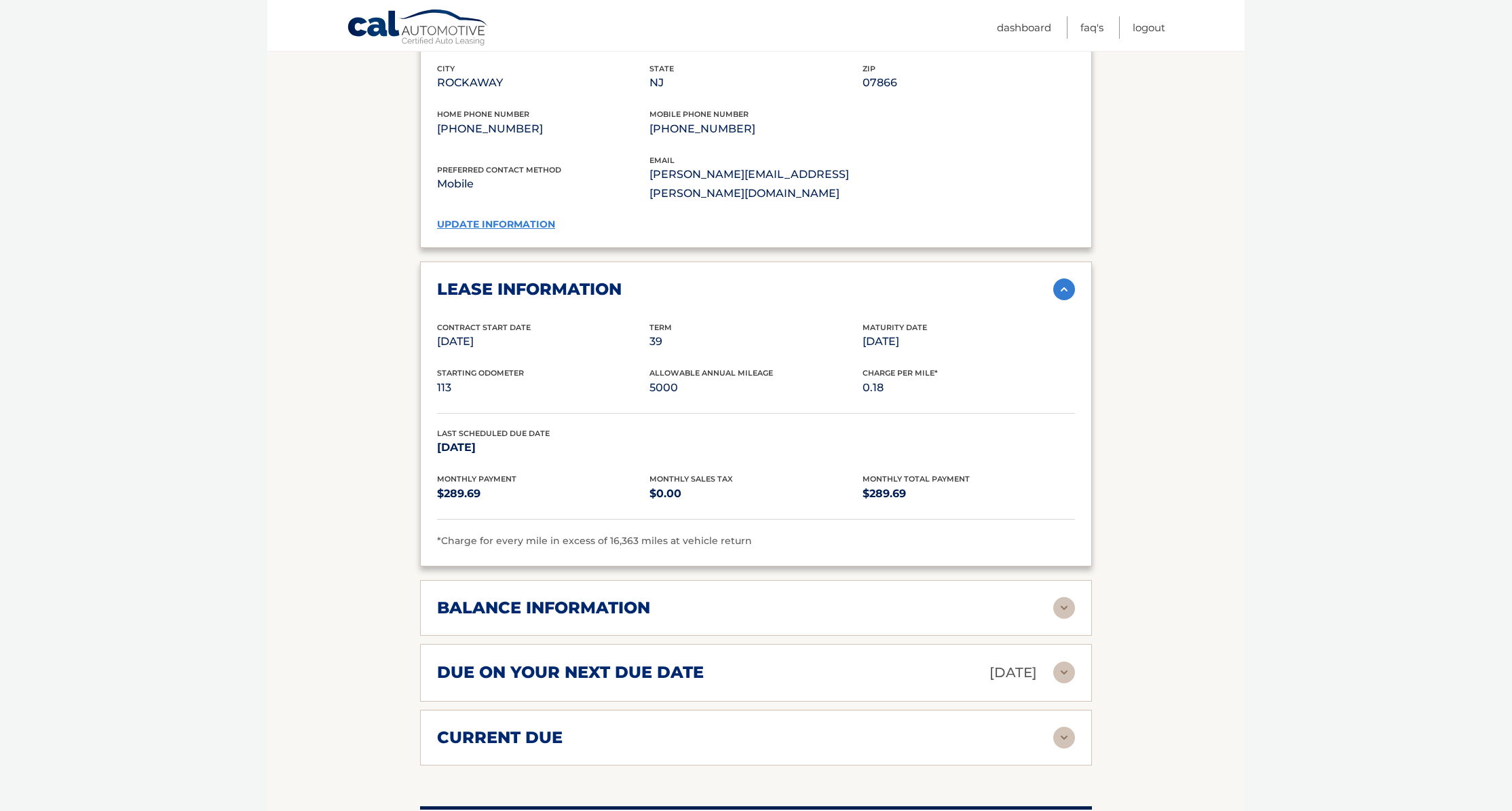
click at [1067, 597] on img at bounding box center [1064, 608] width 22 height 22
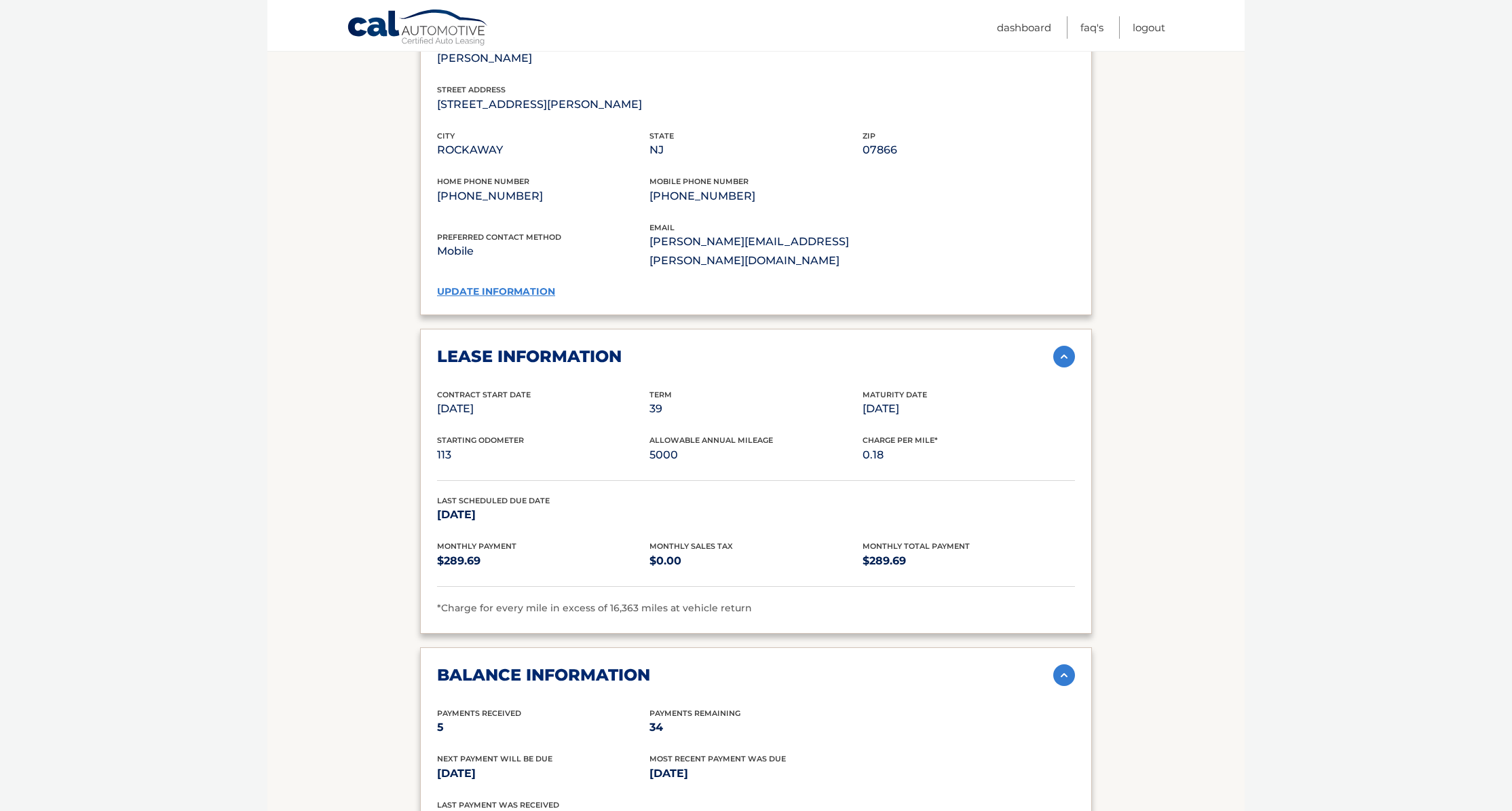
scroll to position [407, 0]
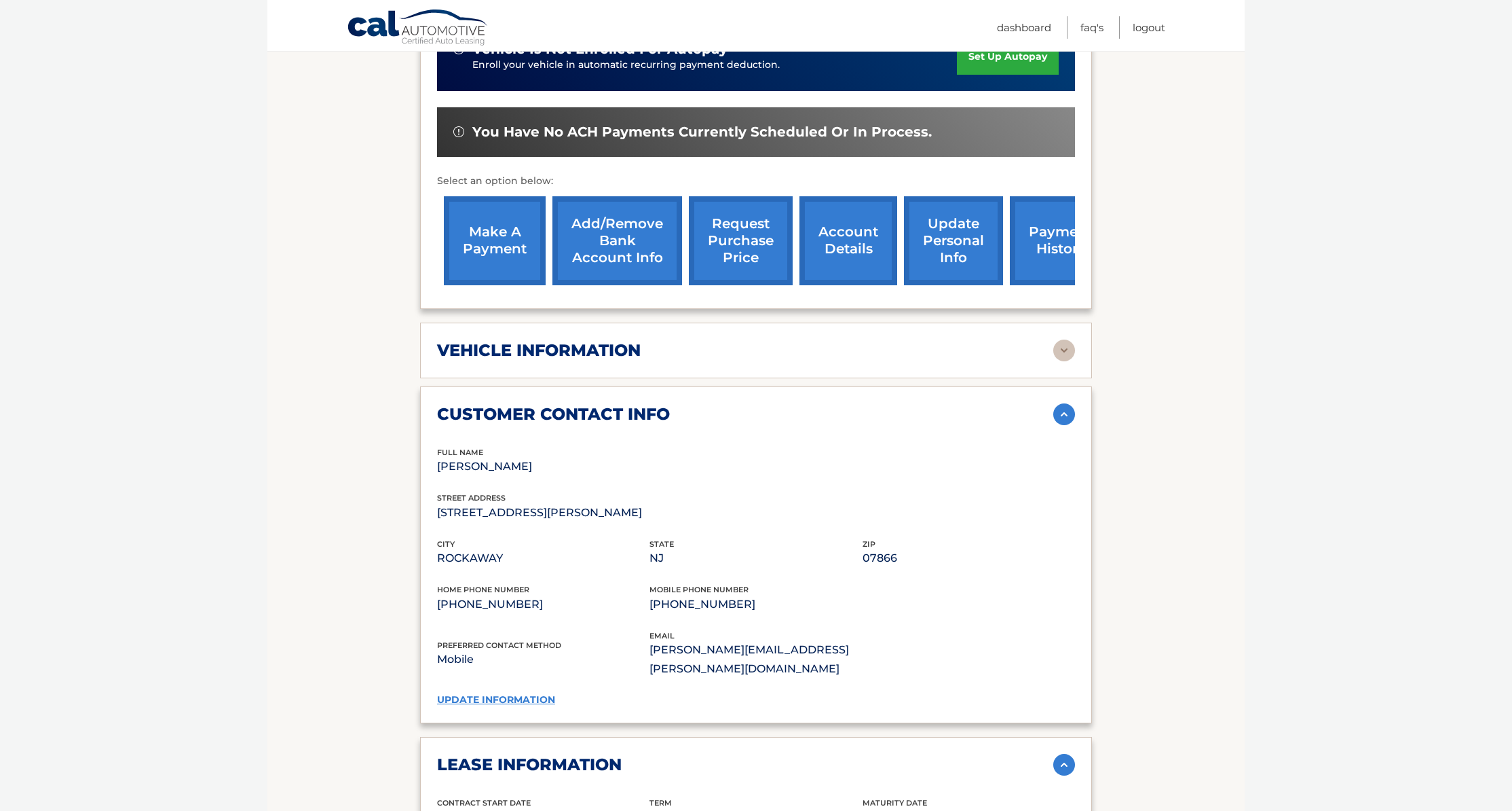
click at [740, 221] on link "request purchase price" at bounding box center [740, 240] width 103 height 89
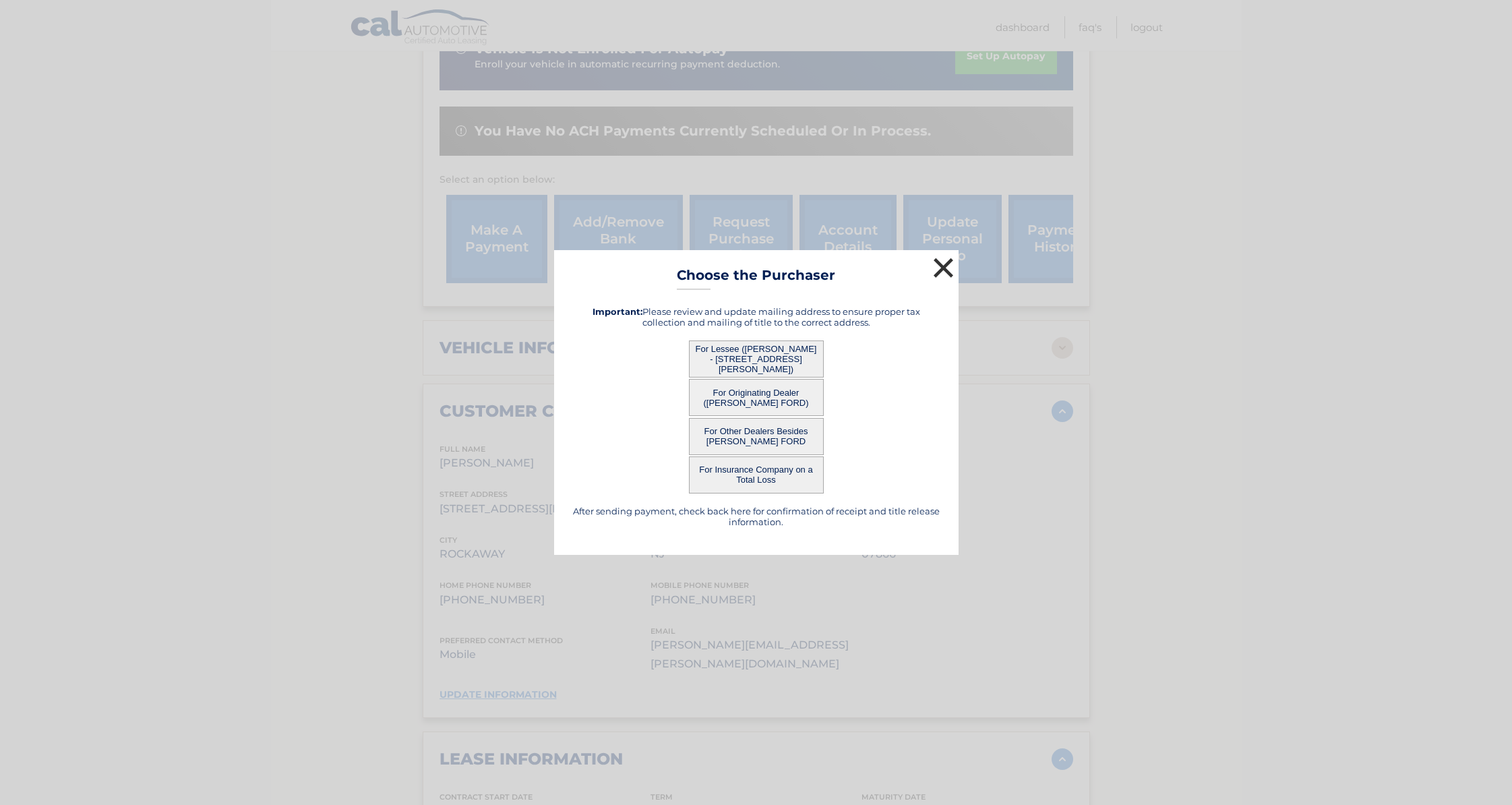
click at [944, 266] on button "×" at bounding box center [944, 267] width 27 height 27
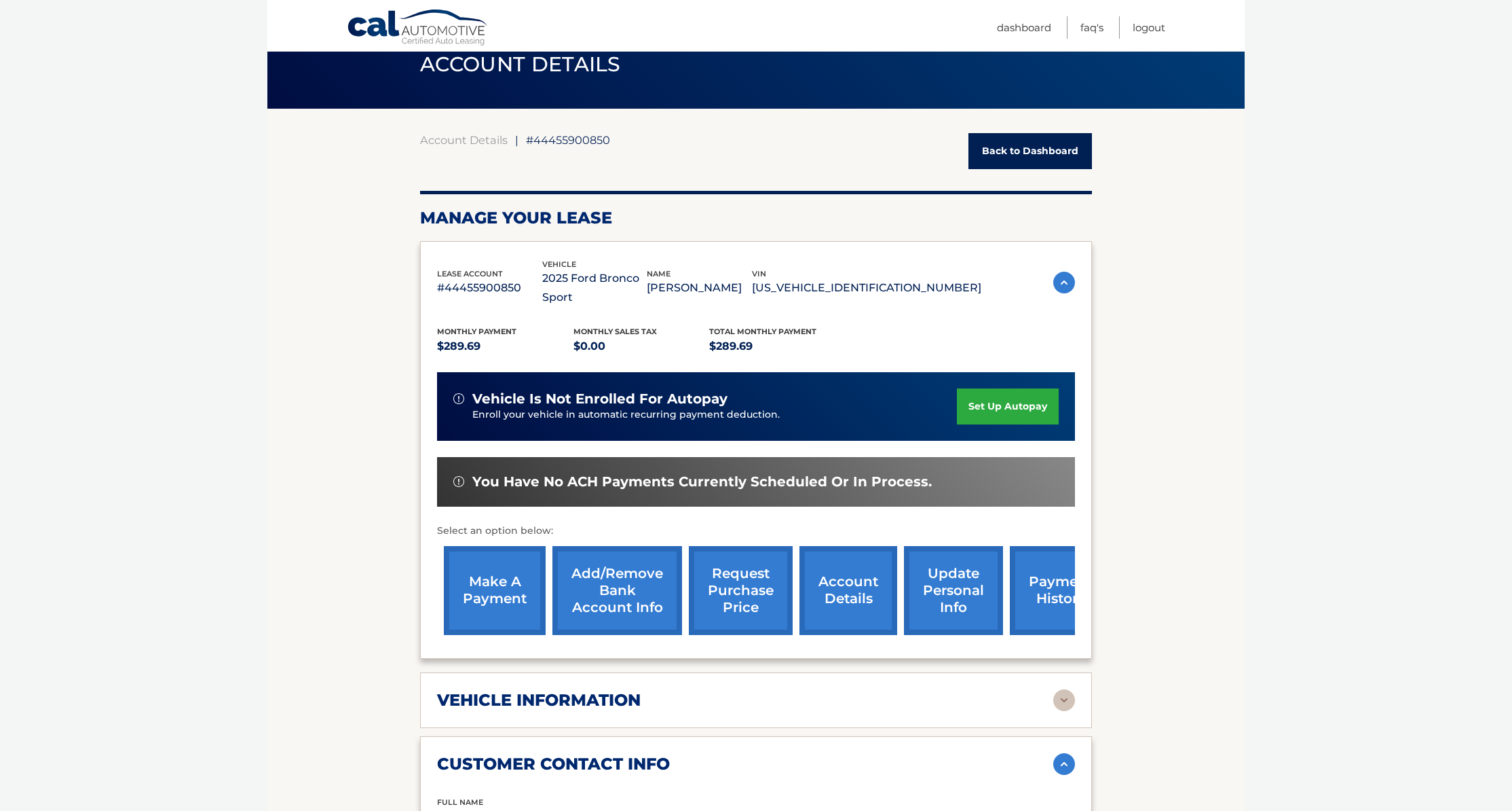
scroll to position [0, 0]
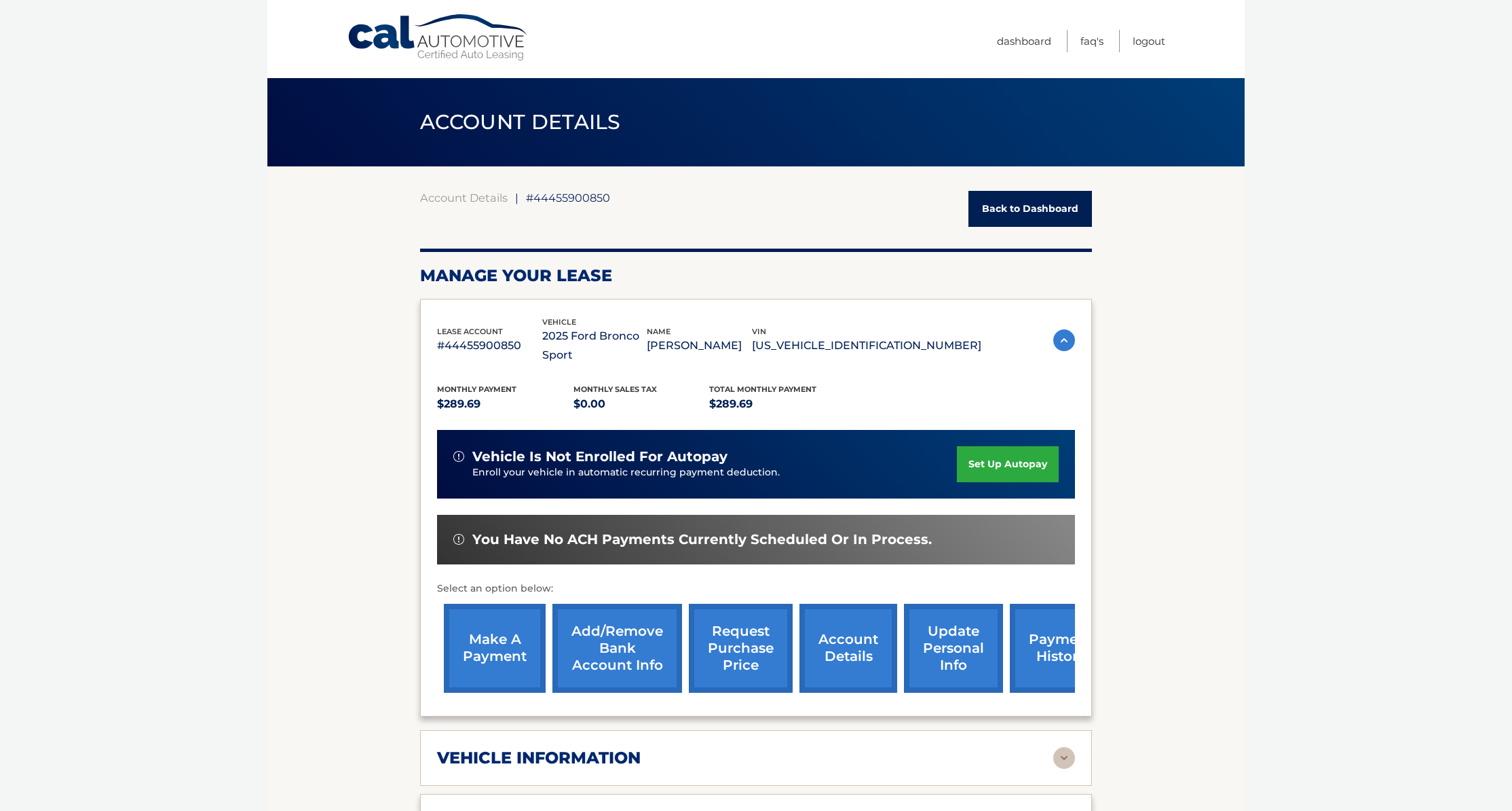
click at [1003, 213] on link "Back to Dashboard" at bounding box center [1031, 209] width 123 height 36
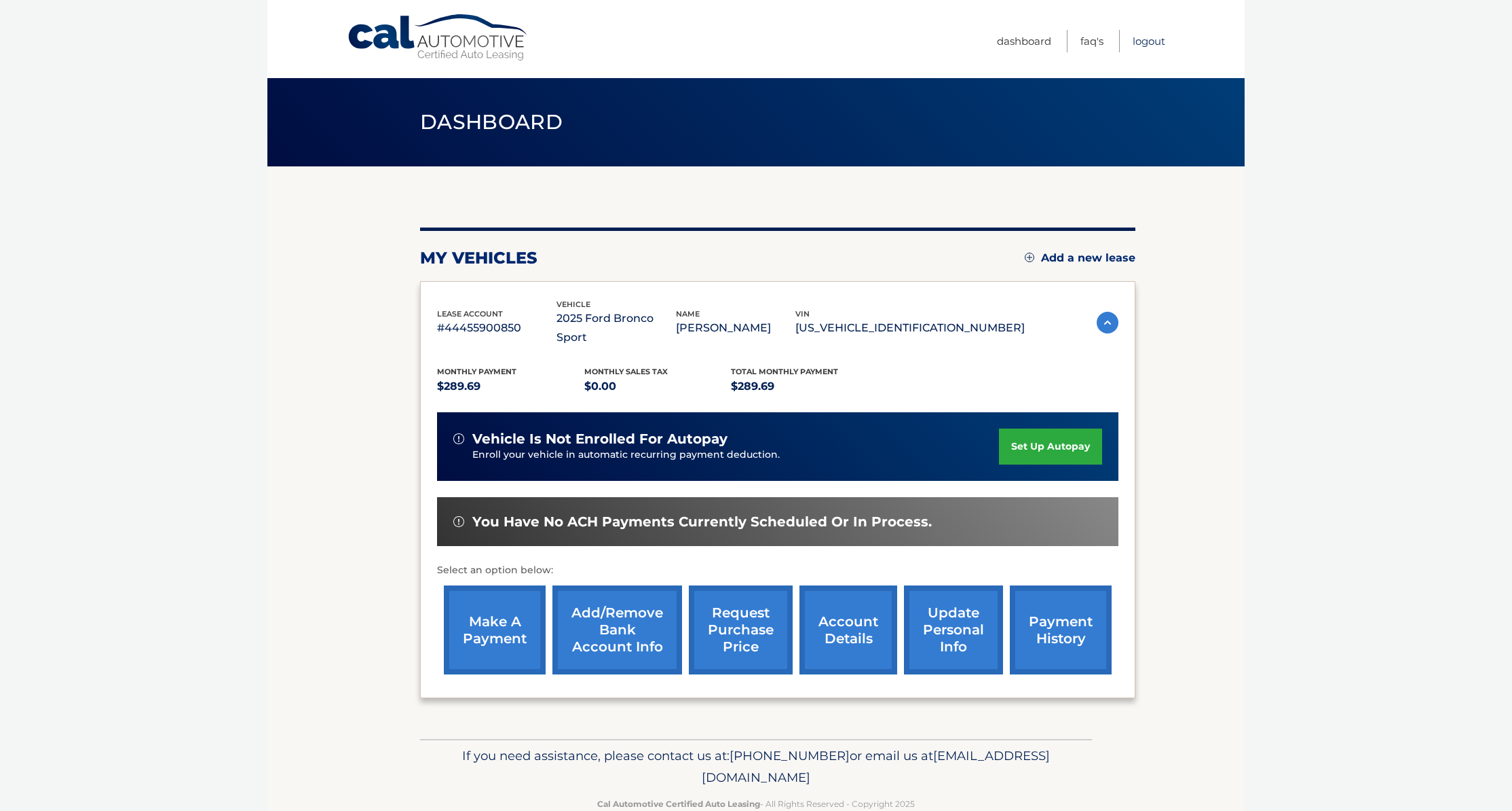
click at [1157, 40] on link "Logout" at bounding box center [1149, 41] width 33 height 23
